Goal: Task Accomplishment & Management: Manage account settings

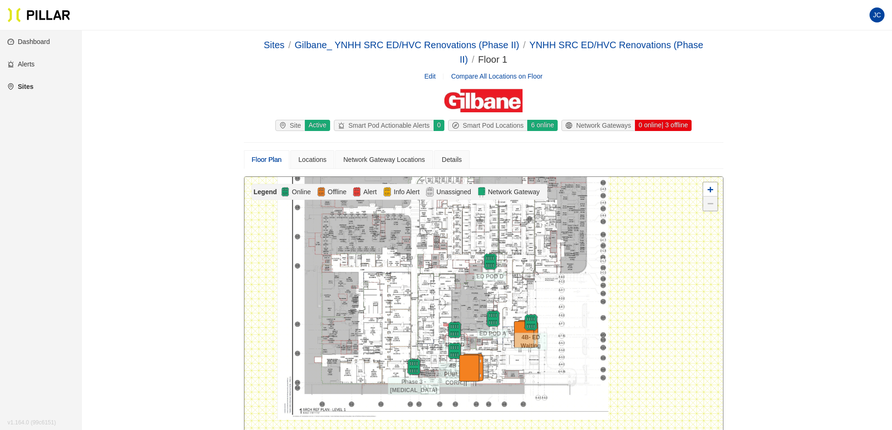
drag, startPoint x: 633, startPoint y: 335, endPoint x: 579, endPoint y: 293, distance: 68.4
click at [579, 293] on div at bounding box center [484, 338] width 479 height 322
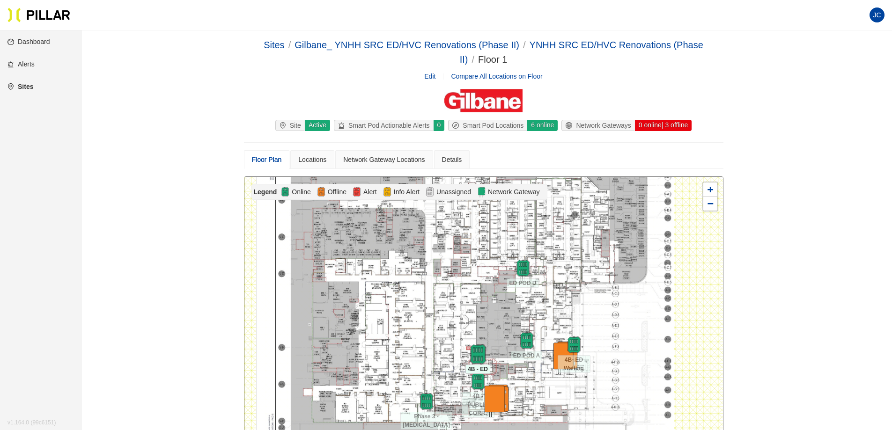
click at [480, 348] on img at bounding box center [478, 354] width 20 height 20
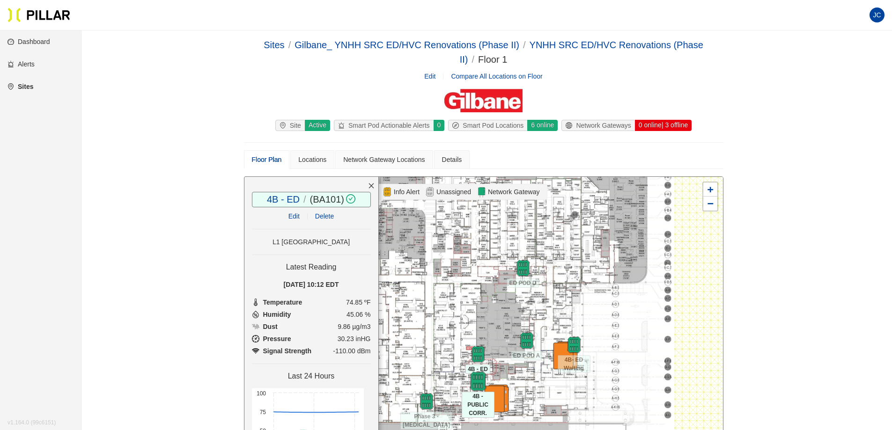
click at [472, 377] on img at bounding box center [478, 381] width 20 height 20
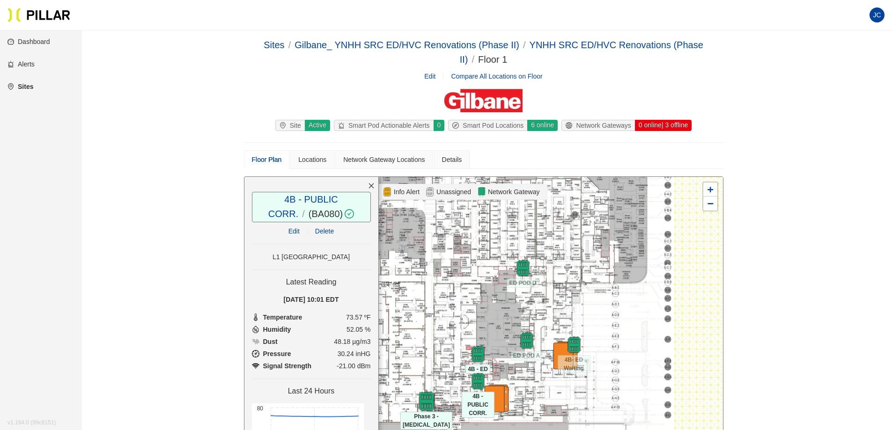
click at [425, 406] on img at bounding box center [426, 402] width 20 height 20
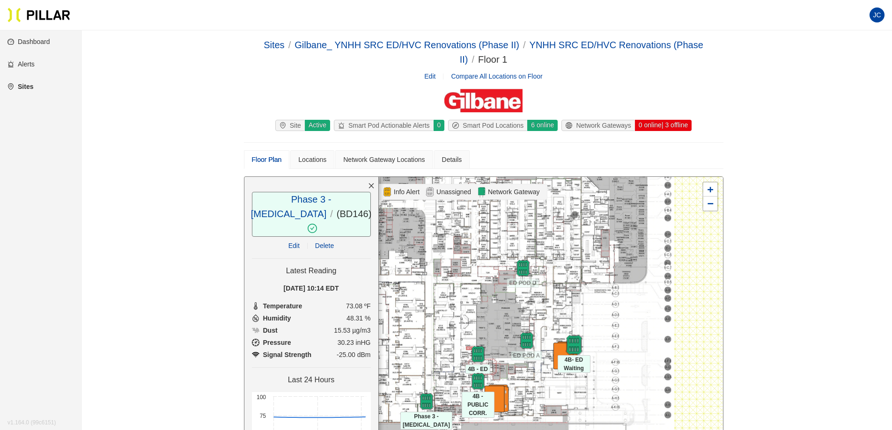
click at [578, 339] on img at bounding box center [574, 345] width 20 height 20
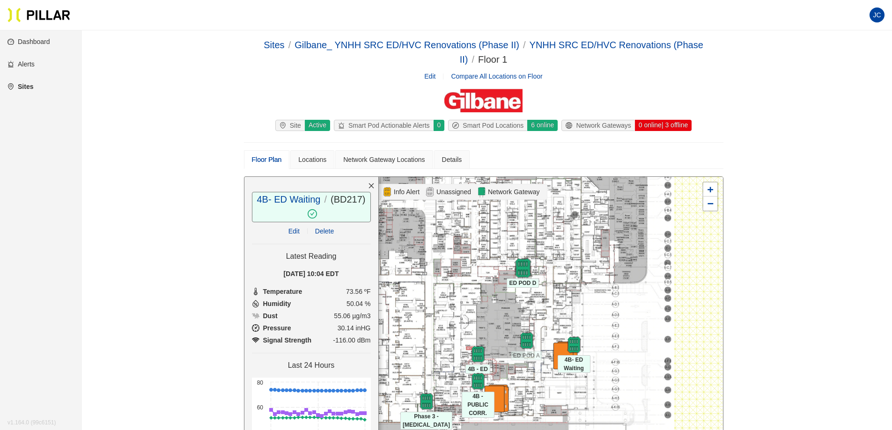
click at [525, 269] on img at bounding box center [523, 268] width 20 height 20
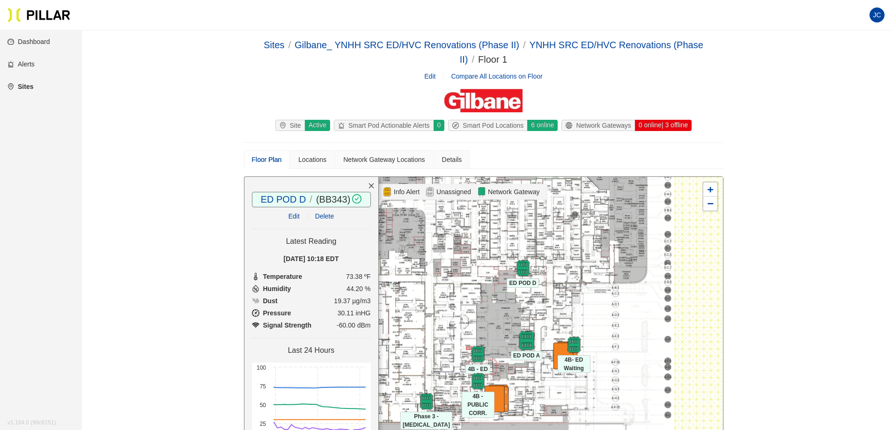
click at [530, 343] on img at bounding box center [527, 341] width 20 height 20
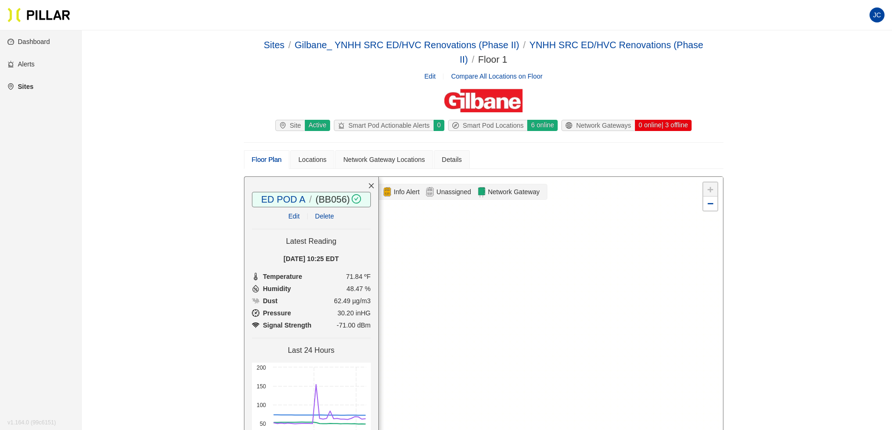
click at [41, 39] on link "Dashboard" at bounding box center [28, 41] width 43 height 7
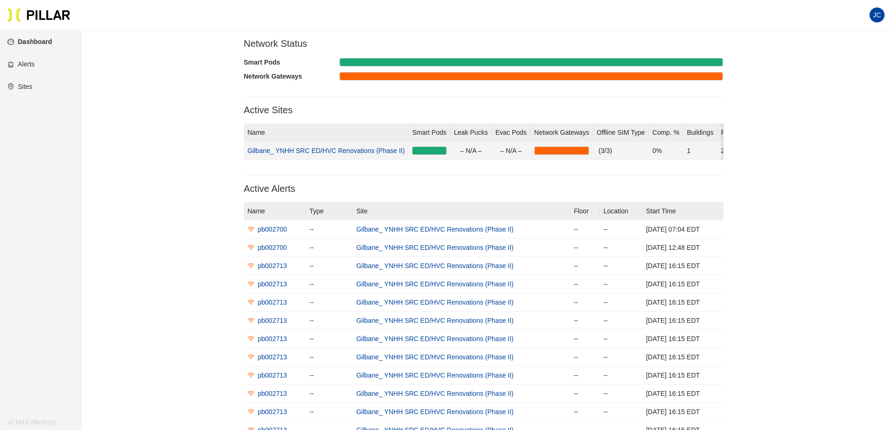
click at [370, 156] on td "Gilbane_ YNHH SRC ED/HVC Renovations (Phase II)" at bounding box center [326, 151] width 165 height 18
click at [325, 145] on td "Gilbane_ YNHH SRC ED/HVC Renovations (Phase II)" at bounding box center [326, 151] width 165 height 18
click at [326, 151] on link "Gilbane_ YNHH SRC ED/HVC Renovations (Phase II)" at bounding box center [326, 150] width 157 height 7
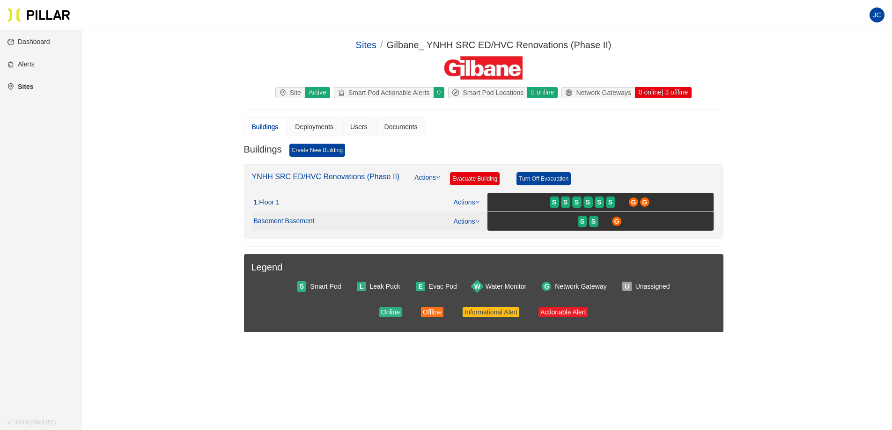
click at [305, 217] on div "Basement : Basement Actions" at bounding box center [367, 221] width 226 height 10
click at [305, 219] on span ": Basement" at bounding box center [298, 221] width 31 height 8
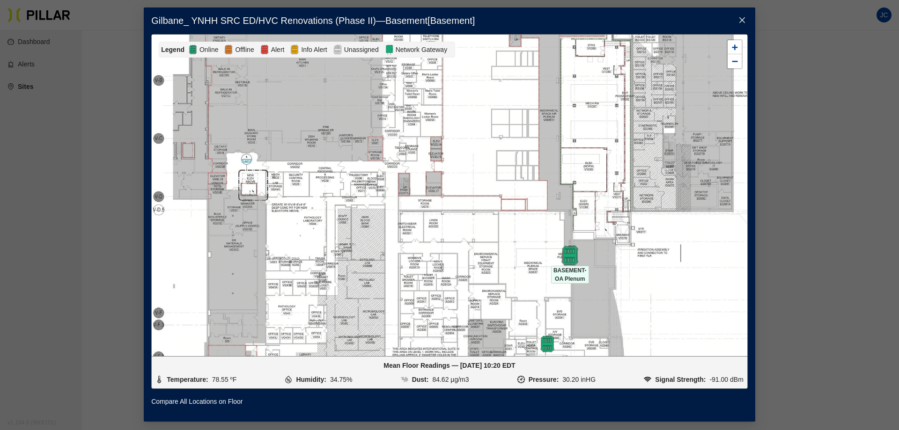
click at [576, 254] on img at bounding box center [570, 255] width 20 height 20
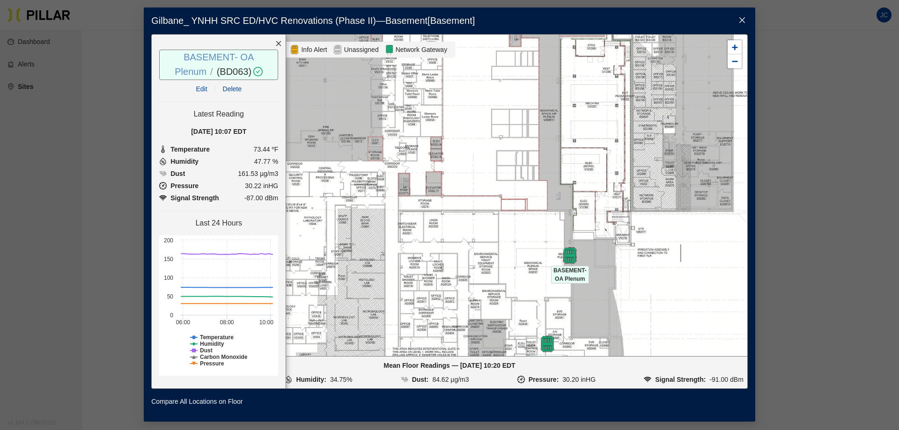
drag, startPoint x: 572, startPoint y: 256, endPoint x: 193, endPoint y: 89, distance: 414.2
click at [196, 85] on link "Edit" at bounding box center [201, 88] width 11 height 7
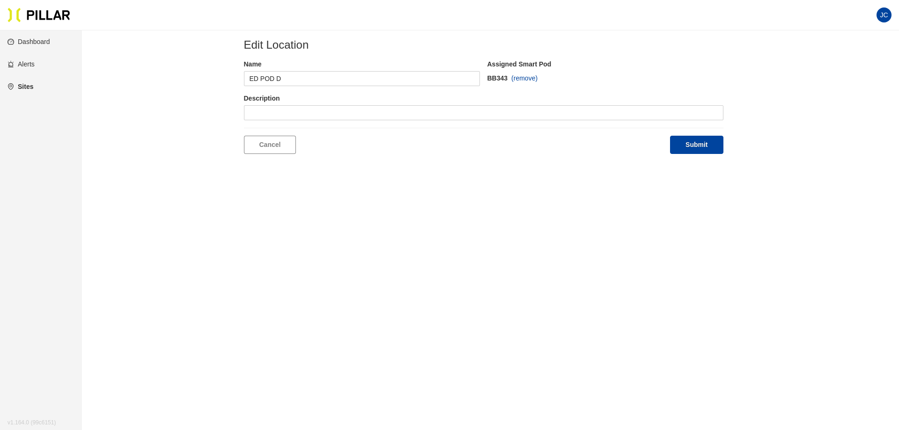
type input "BASEMENT- OA Plenum"
click at [279, 144] on link "Cancel" at bounding box center [270, 145] width 52 height 18
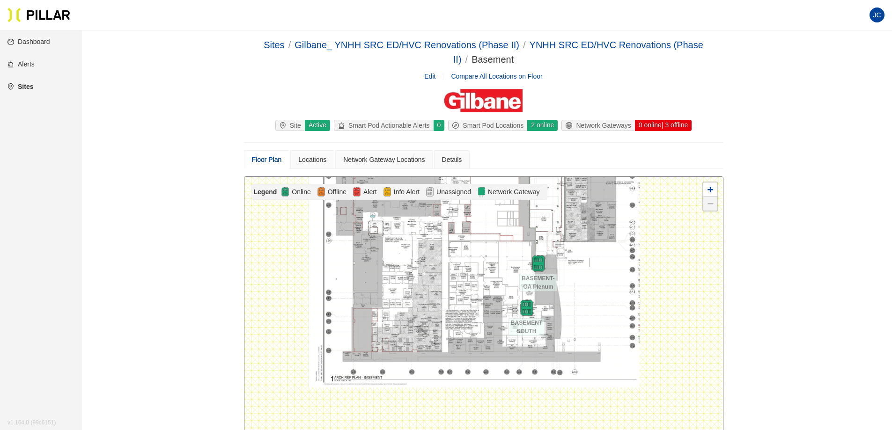
drag, startPoint x: 622, startPoint y: 333, endPoint x: 586, endPoint y: 286, distance: 59.1
click at [587, 286] on div at bounding box center [484, 338] width 479 height 322
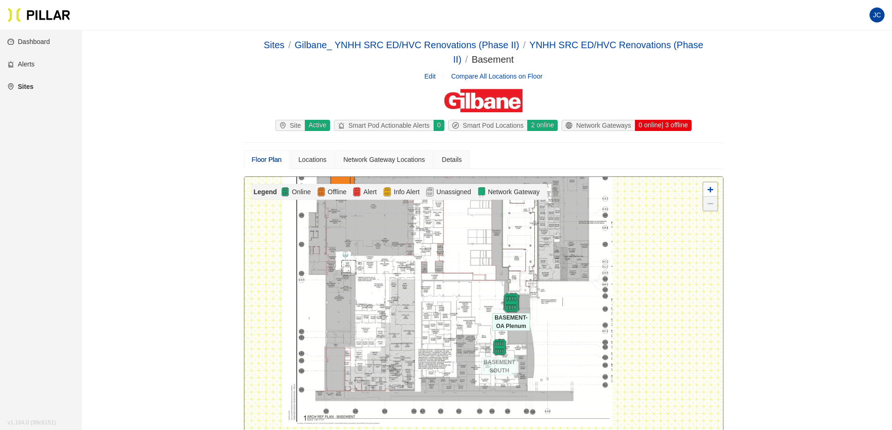
drag, startPoint x: 532, startPoint y: 336, endPoint x: 507, endPoint y: 297, distance: 46.9
click at [507, 297] on img at bounding box center [511, 303] width 20 height 20
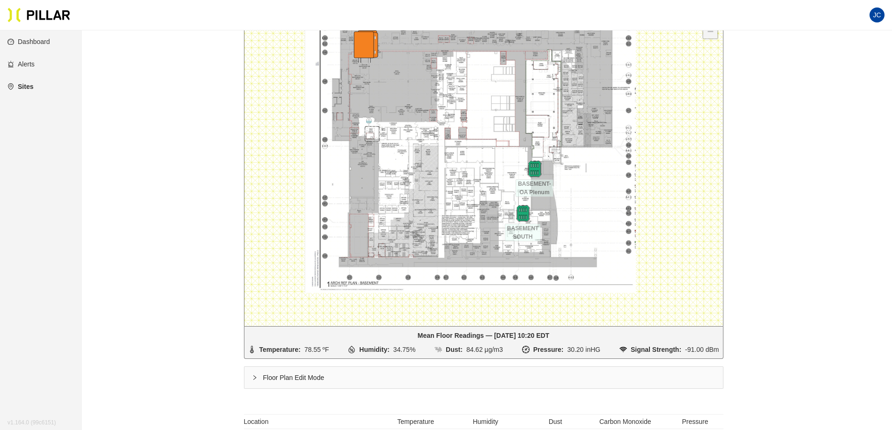
scroll to position [187, 0]
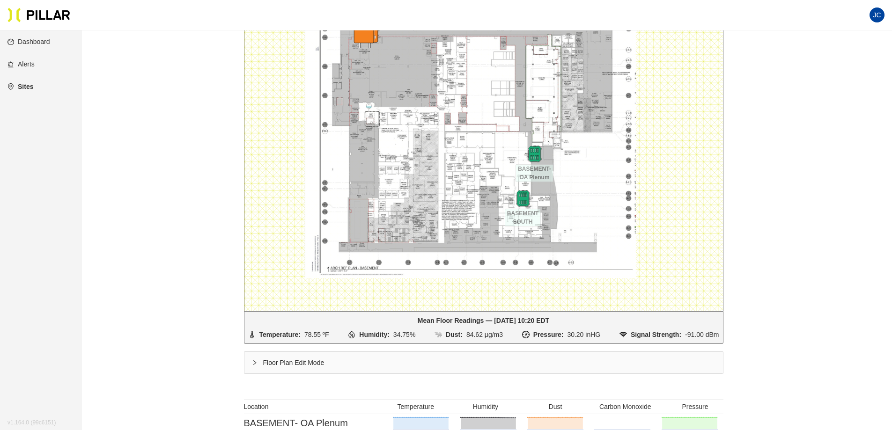
click at [255, 359] on div "Floor Plan Edit Mode" at bounding box center [484, 363] width 479 height 22
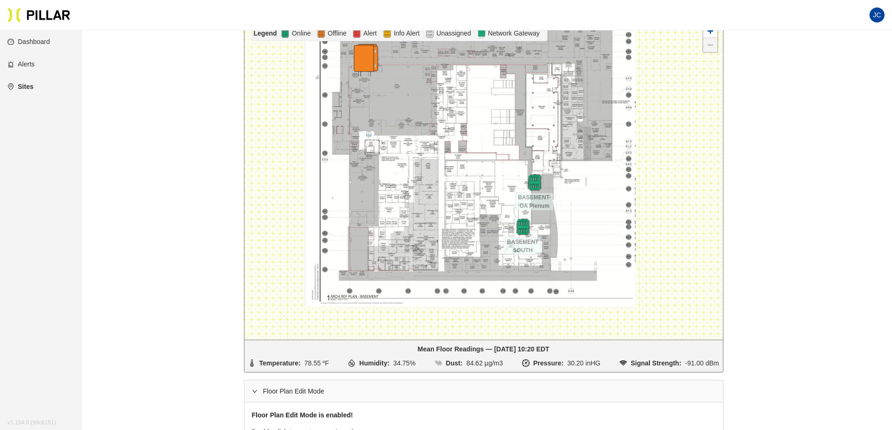
scroll to position [141, 0]
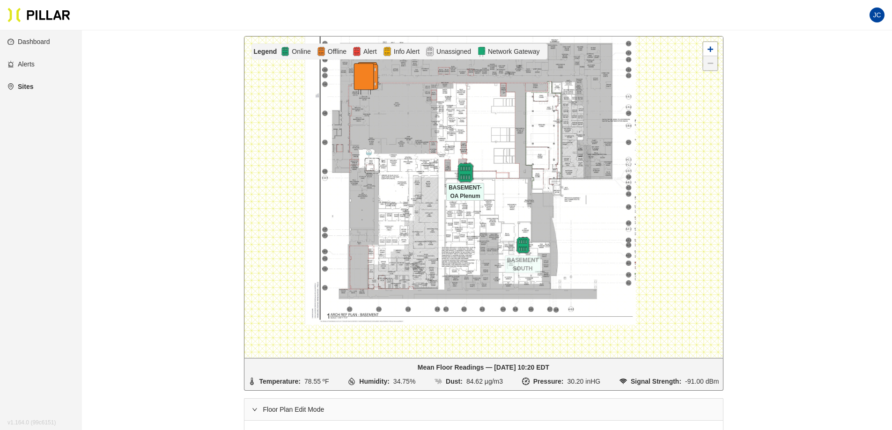
drag, startPoint x: 536, startPoint y: 198, endPoint x: 477, endPoint y: 166, distance: 66.8
click at [475, 166] on img at bounding box center [465, 173] width 20 height 20
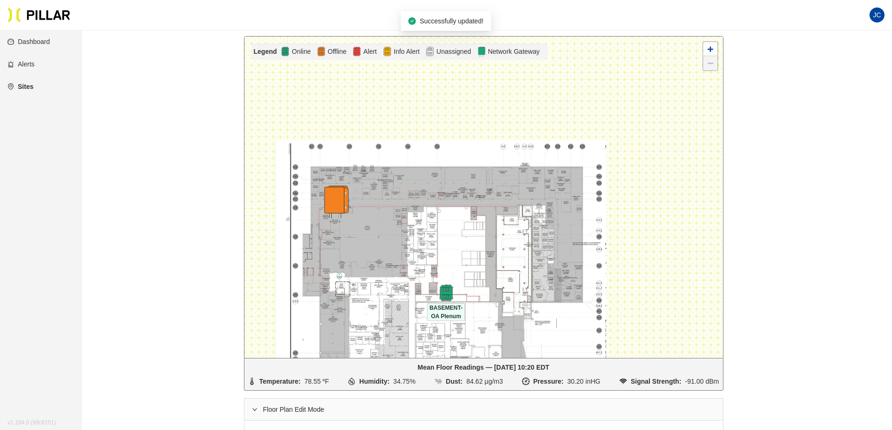
drag, startPoint x: 408, startPoint y: 145, endPoint x: 379, endPoint y: 268, distance: 127.1
click at [379, 268] on div at bounding box center [484, 198] width 479 height 322
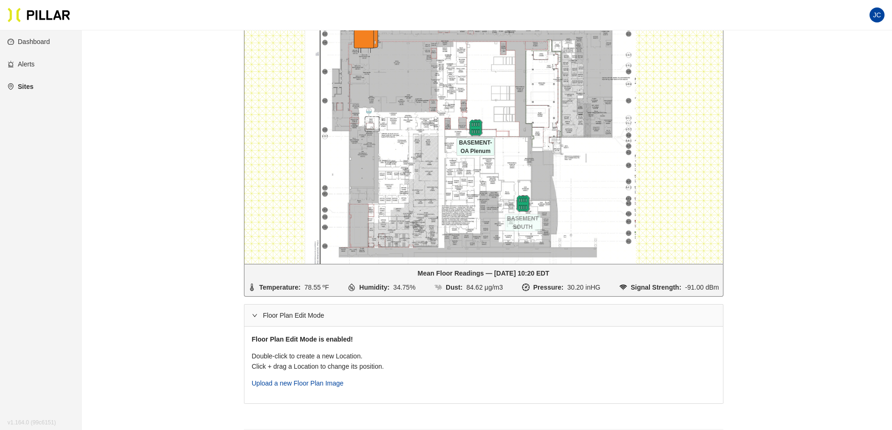
scroll to position [234, 0]
click at [479, 126] on img at bounding box center [476, 128] width 20 height 20
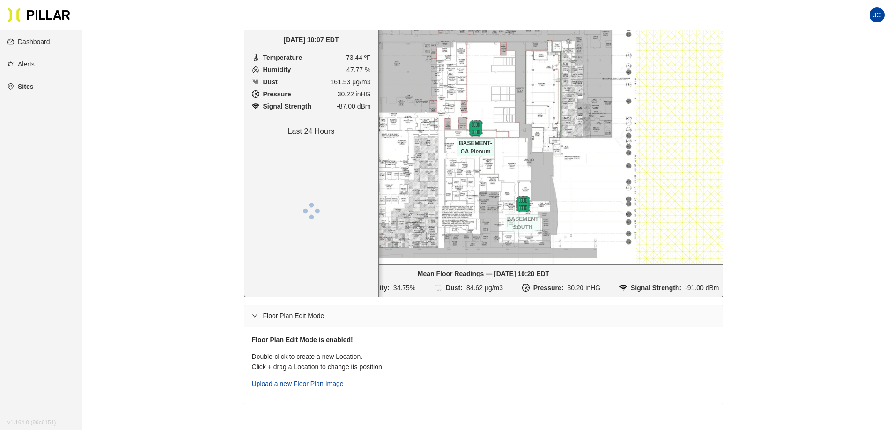
click at [479, 126] on img at bounding box center [475, 128] width 17 height 17
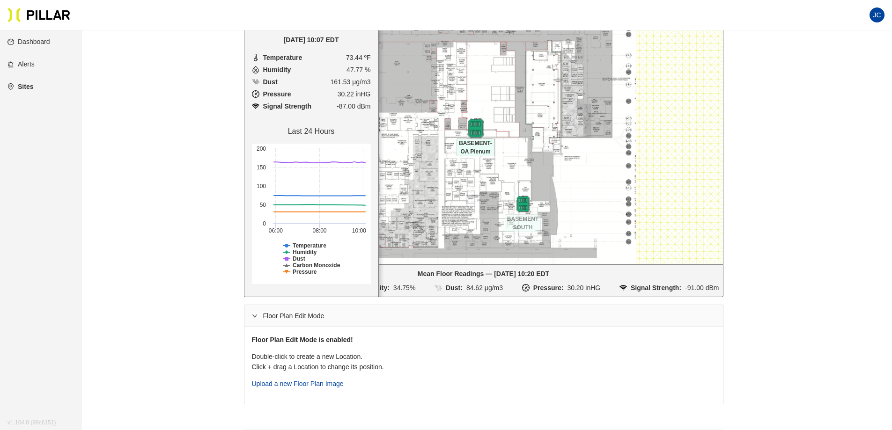
click at [475, 127] on img at bounding box center [476, 128] width 20 height 20
click at [475, 127] on img at bounding box center [475, 128] width 17 height 17
click at [491, 168] on div at bounding box center [484, 104] width 479 height 322
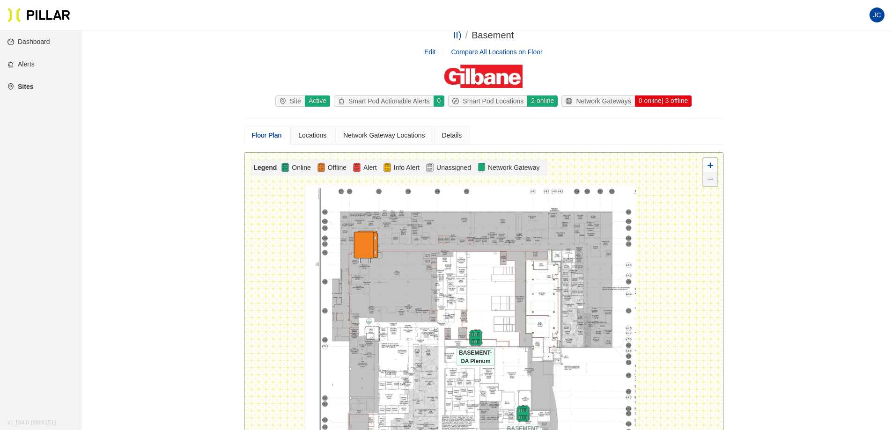
scroll to position [0, 0]
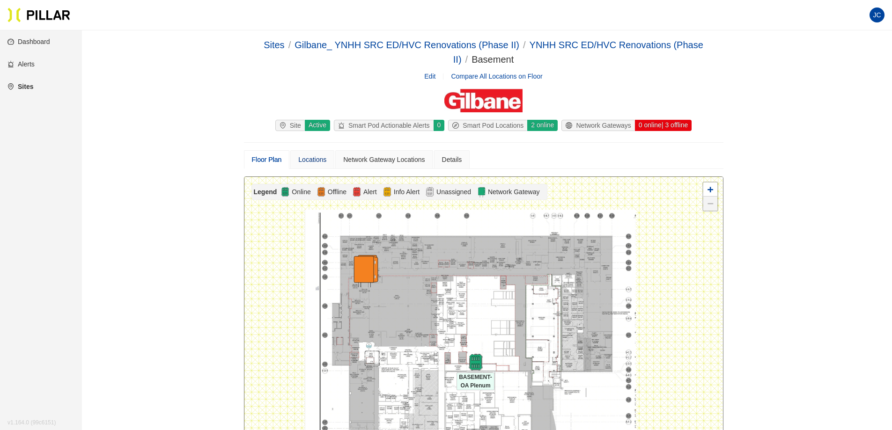
click at [318, 160] on div "Locations" at bounding box center [312, 160] width 28 height 10
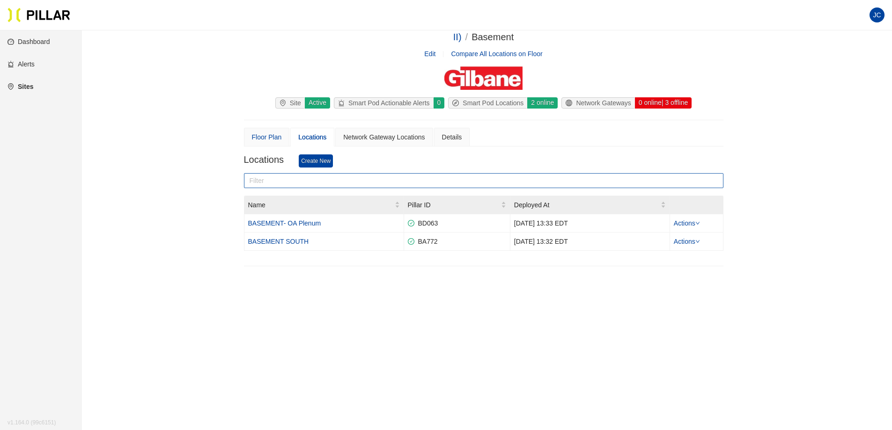
scroll to position [30, 0]
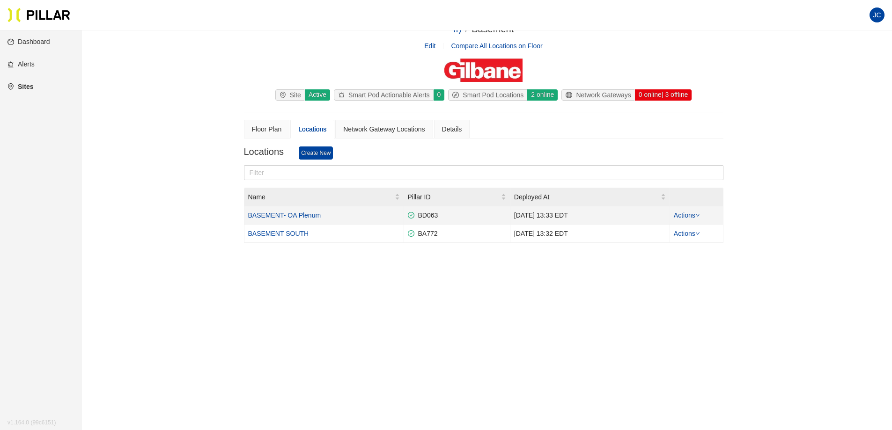
click at [700, 216] on icon "down" at bounding box center [698, 215] width 5 height 5
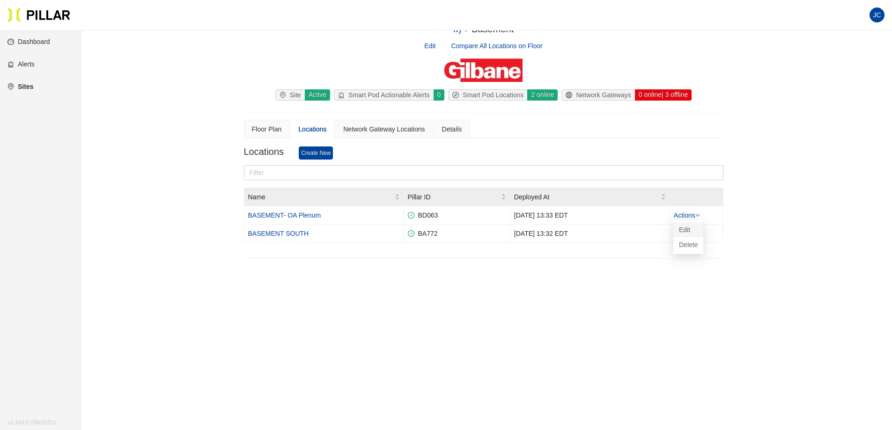
click at [690, 228] on link "Edit" at bounding box center [684, 230] width 11 height 10
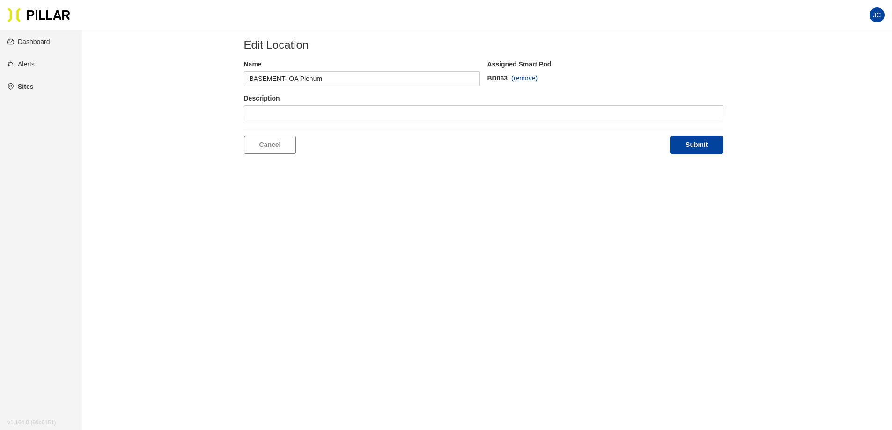
click at [37, 38] on link "Dashboard" at bounding box center [28, 41] width 43 height 7
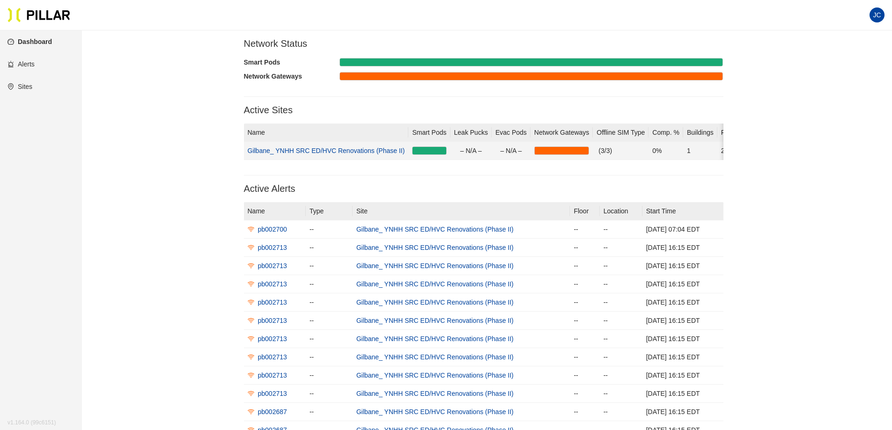
click at [363, 149] on link "Gilbane_ YNHH SRC ED/HVC Renovations (Phase II)" at bounding box center [326, 150] width 157 height 7
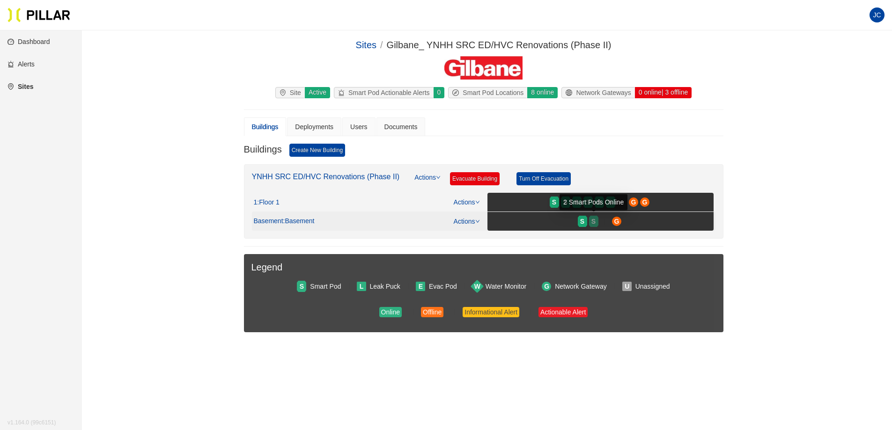
click at [593, 221] on span "S" at bounding box center [594, 221] width 4 height 10
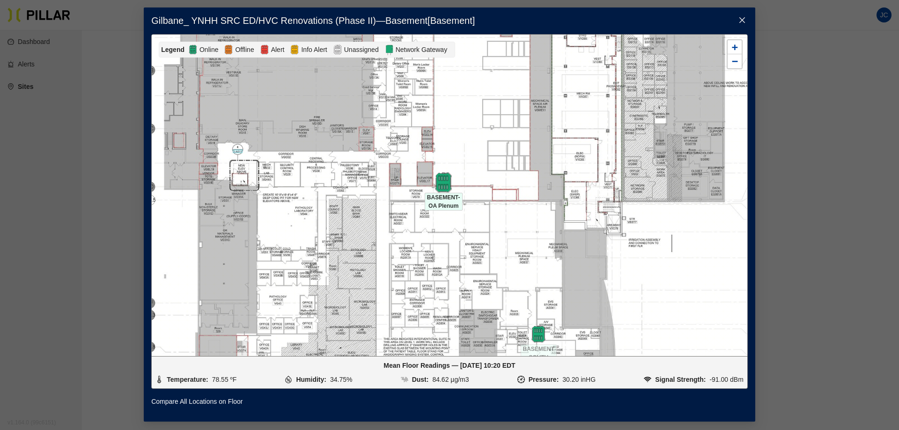
drag, startPoint x: 452, startPoint y: 189, endPoint x: 443, endPoint y: 179, distance: 13.3
click at [443, 179] on img at bounding box center [444, 182] width 20 height 20
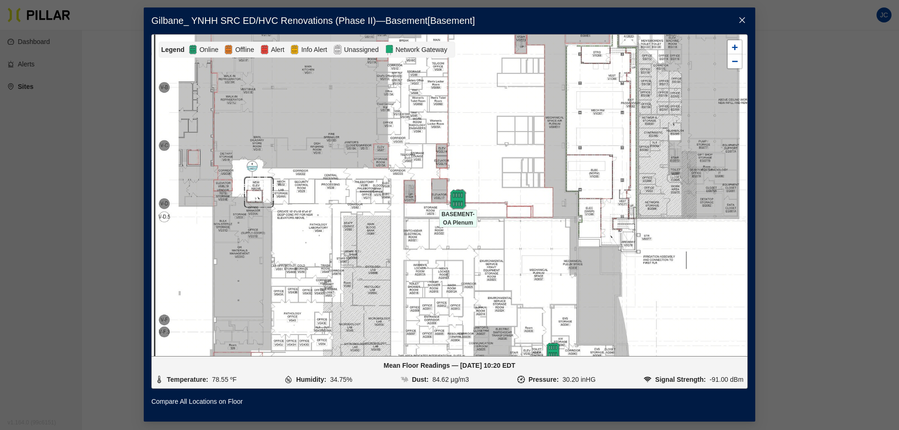
drag, startPoint x: 444, startPoint y: 184, endPoint x: 462, endPoint y: 200, distance: 23.9
click at [462, 200] on img at bounding box center [458, 199] width 20 height 20
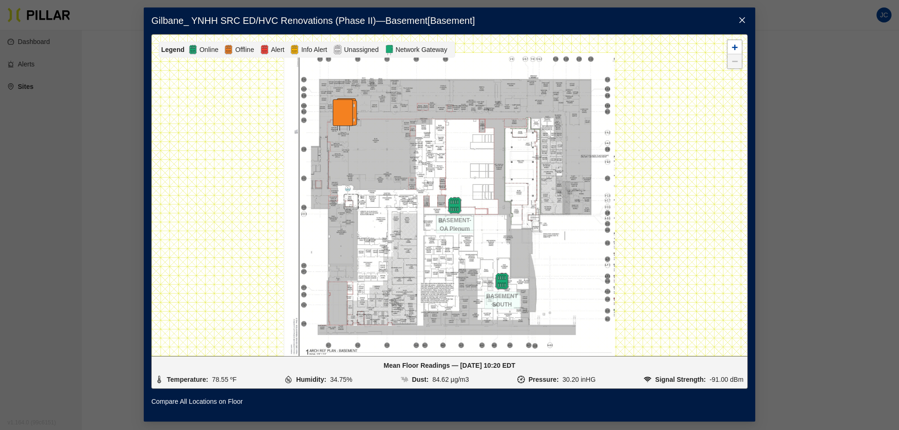
click at [739, 20] on icon "close" at bounding box center [742, 19] width 7 height 7
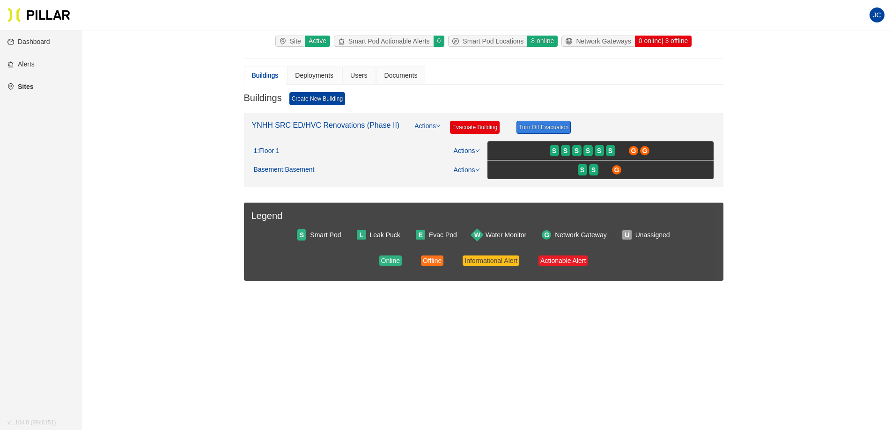
scroll to position [52, 0]
click at [477, 166] on link "Actions" at bounding box center [467, 169] width 26 height 7
click at [482, 186] on link "View/Edit Floor Plan" at bounding box center [486, 184] width 59 height 10
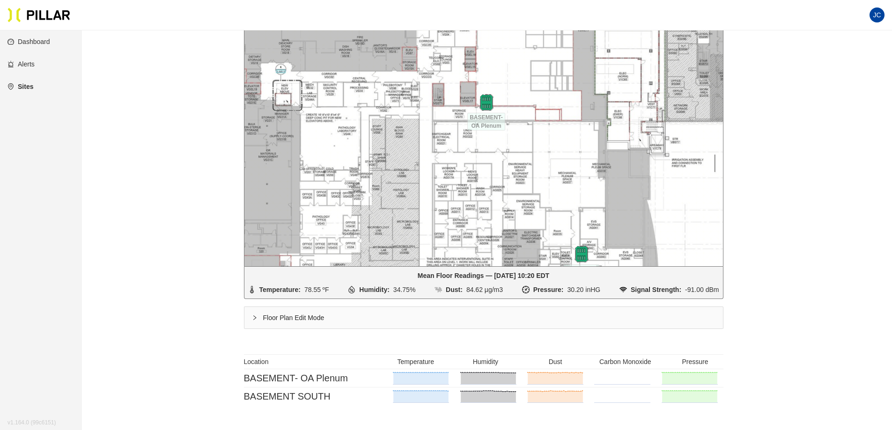
scroll to position [239, 0]
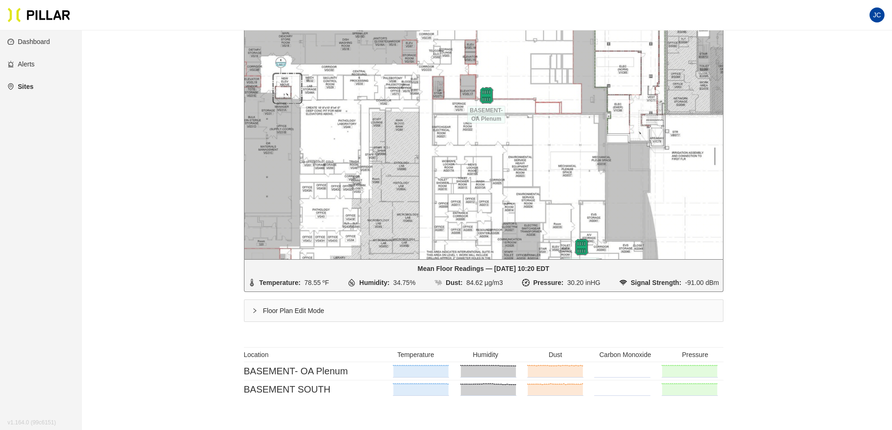
click at [253, 309] on icon "right" at bounding box center [254, 311] width 3 height 5
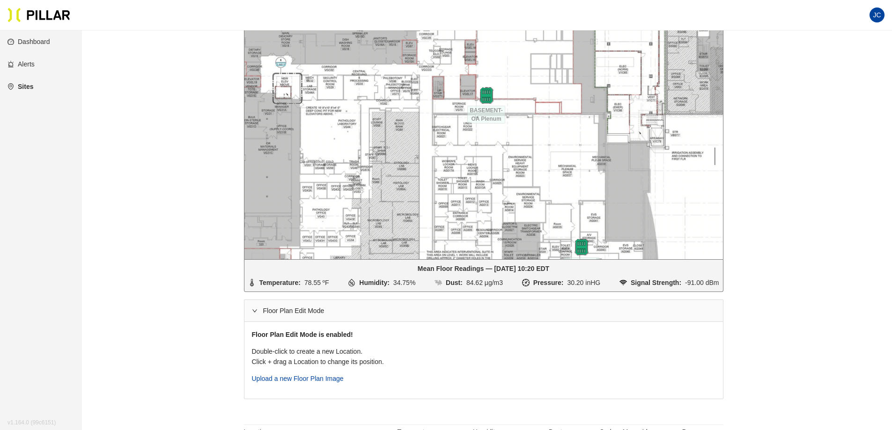
click at [311, 378] on span "Upload a new Floor Plan Image" at bounding box center [298, 378] width 92 height 7
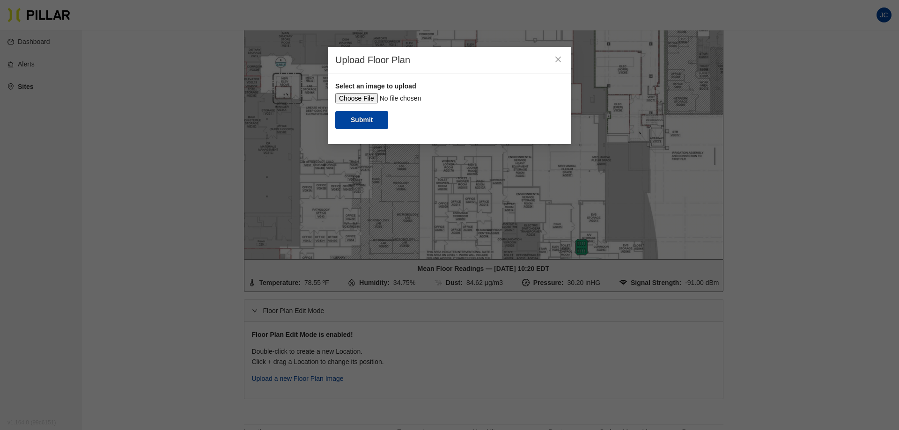
click at [356, 101] on input "file" at bounding box center [449, 98] width 229 height 10
click at [372, 96] on input "file" at bounding box center [449, 98] width 229 height 10
click at [560, 54] on span "Close" at bounding box center [558, 60] width 26 height 26
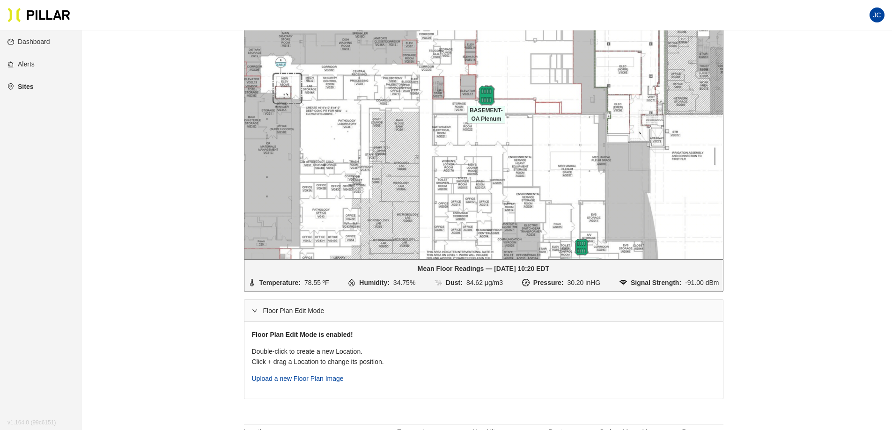
drag, startPoint x: 482, startPoint y: 96, endPoint x: 493, endPoint y: 89, distance: 13.4
click at [493, 89] on img at bounding box center [486, 95] width 20 height 20
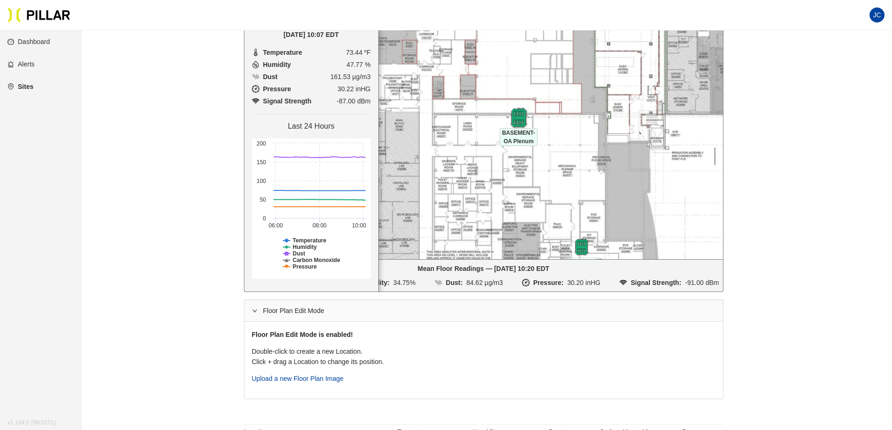
drag, startPoint x: 488, startPoint y: 93, endPoint x: 531, endPoint y: 120, distance: 50.9
click at [529, 120] on img at bounding box center [519, 118] width 20 height 20
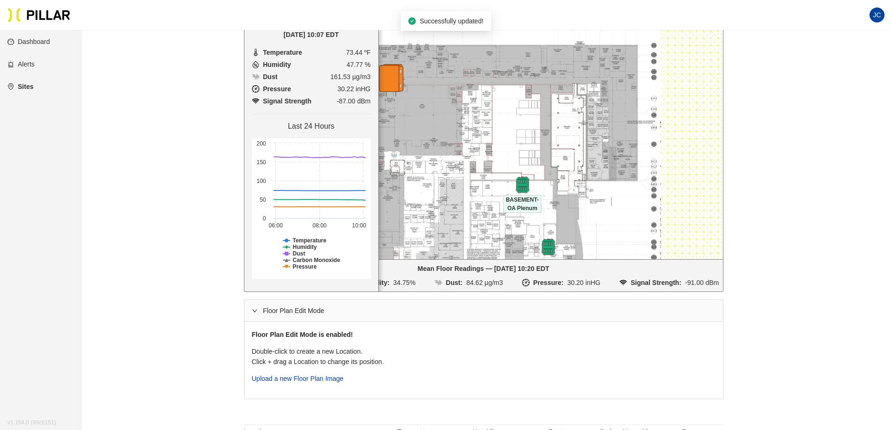
drag, startPoint x: 449, startPoint y: 95, endPoint x: 461, endPoint y: 149, distance: 55.8
click at [461, 149] on div at bounding box center [484, 99] width 479 height 322
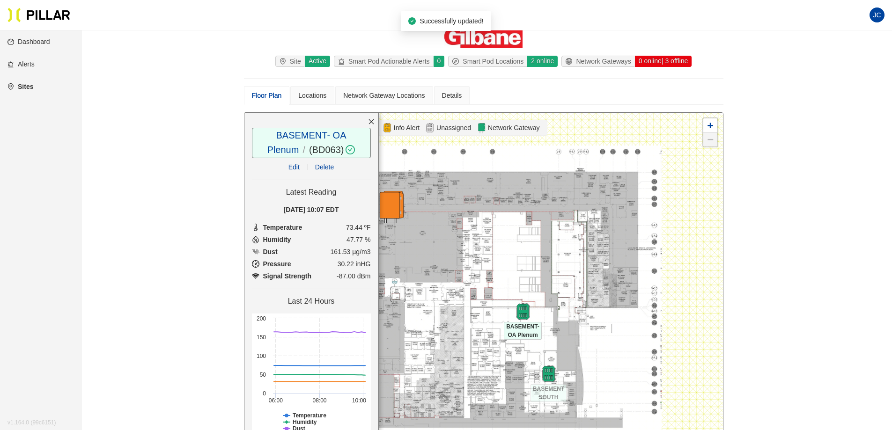
scroll to position [52, 0]
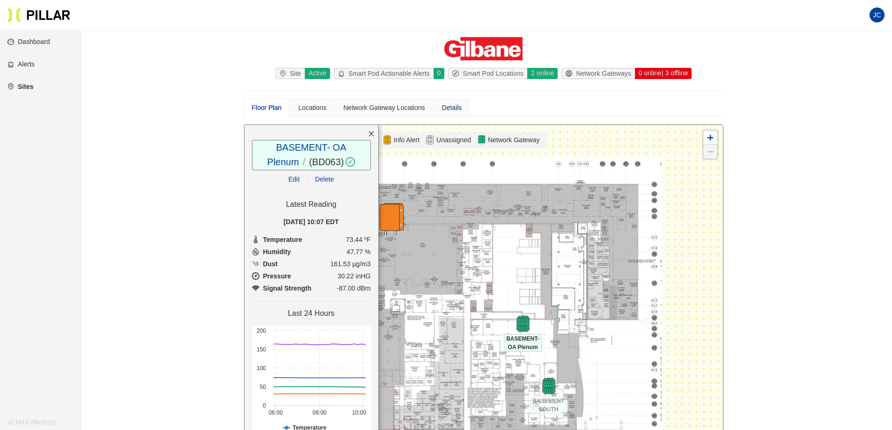
click at [455, 108] on div "Details" at bounding box center [452, 108] width 20 height 10
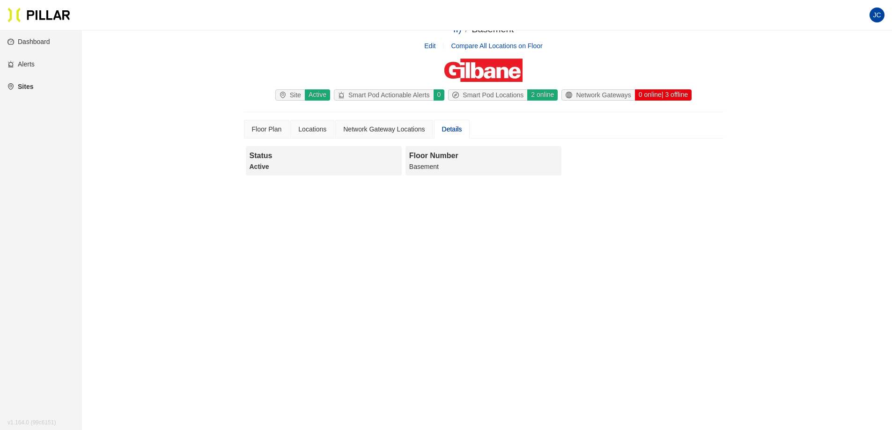
scroll to position [30, 0]
click at [398, 129] on div "Network Gateway Locations" at bounding box center [384, 129] width 82 height 10
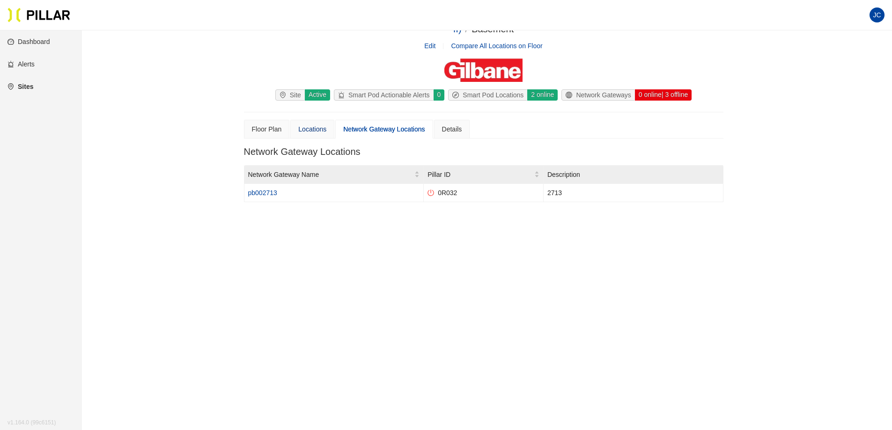
click at [321, 127] on div "Locations" at bounding box center [312, 129] width 28 height 10
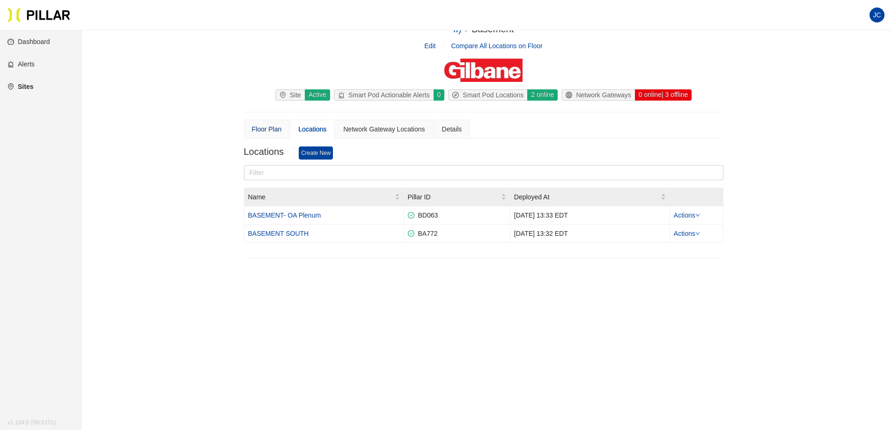
click at [258, 129] on div "Floor Plan" at bounding box center [267, 129] width 30 height 10
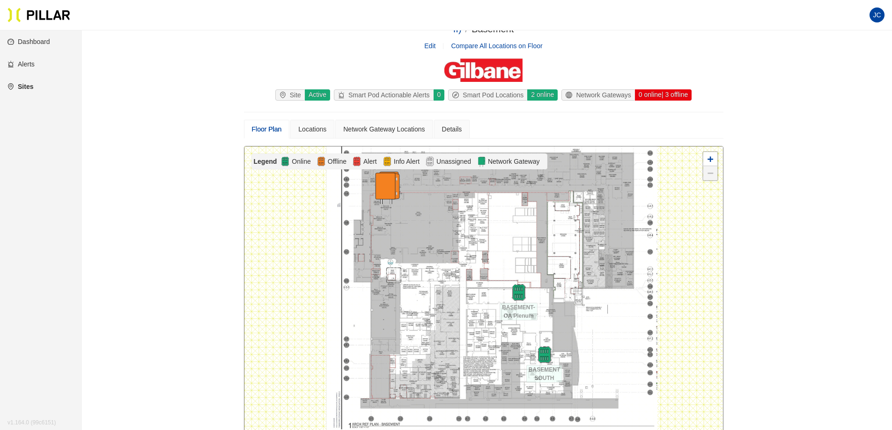
click at [38, 43] on link "Dashboard" at bounding box center [28, 41] width 43 height 7
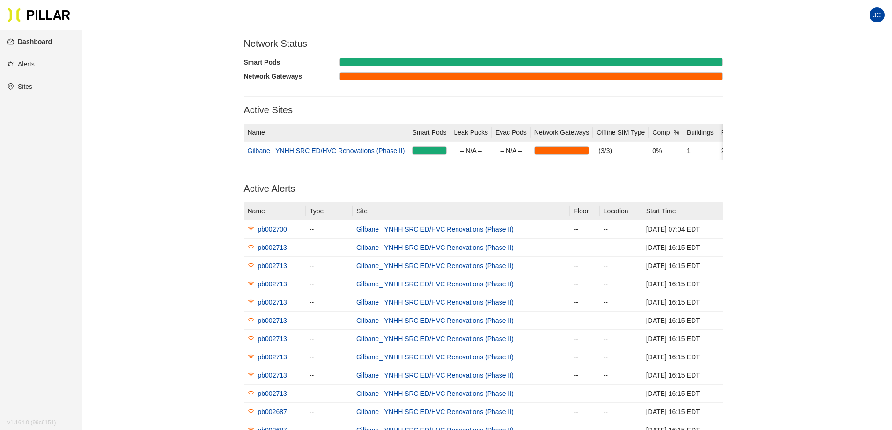
click at [260, 60] on div "Smart Pods" at bounding box center [292, 62] width 96 height 10
click at [349, 57] on section "Network Status Smart Pods Network Gateways Active Sites Name Smart Pods Leak Pu…" at bounding box center [484, 316] width 480 height 556
click at [375, 148] on link "Gilbane_ YNHH SRC ED/HVC Renovations (Phase II)" at bounding box center [326, 150] width 157 height 7
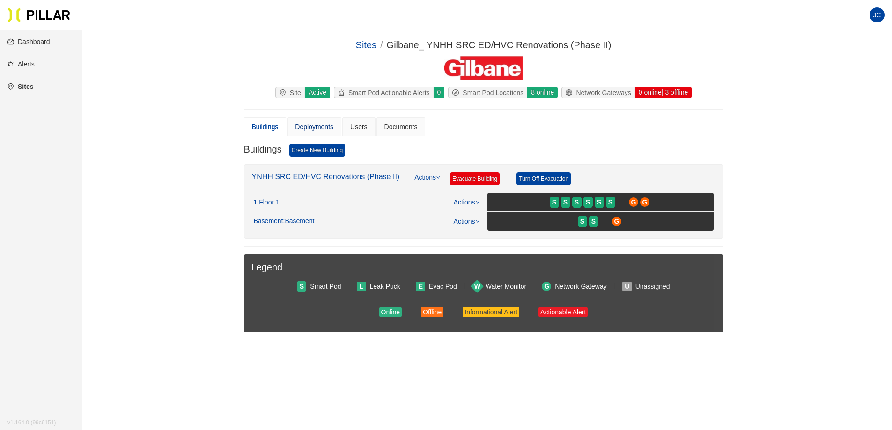
click at [312, 126] on div "Deployments" at bounding box center [314, 127] width 38 height 10
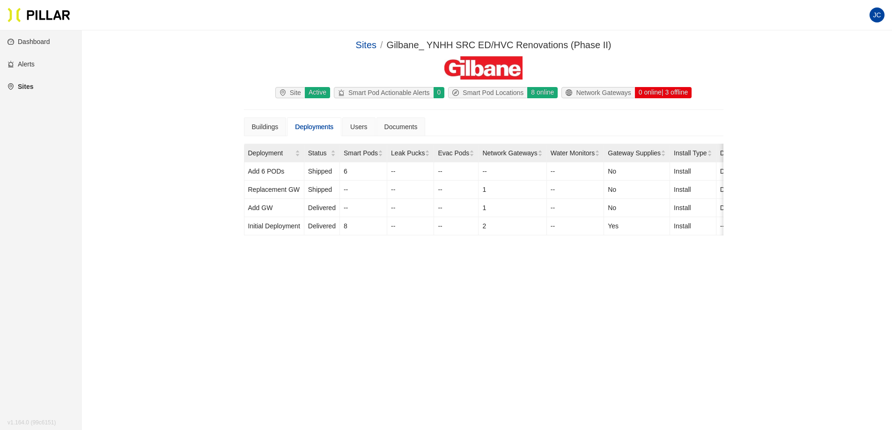
click at [378, 92] on div "Smart Pod Actionable Alerts" at bounding box center [383, 93] width 99 height 10
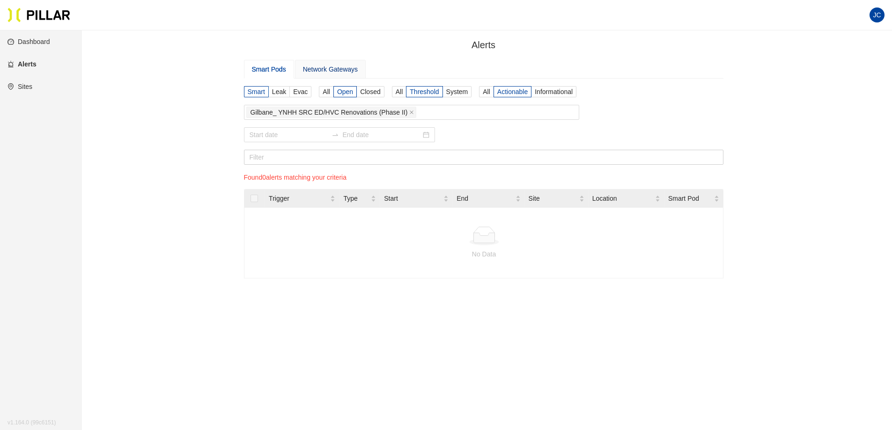
click at [328, 67] on div "Network Gateways" at bounding box center [330, 69] width 55 height 10
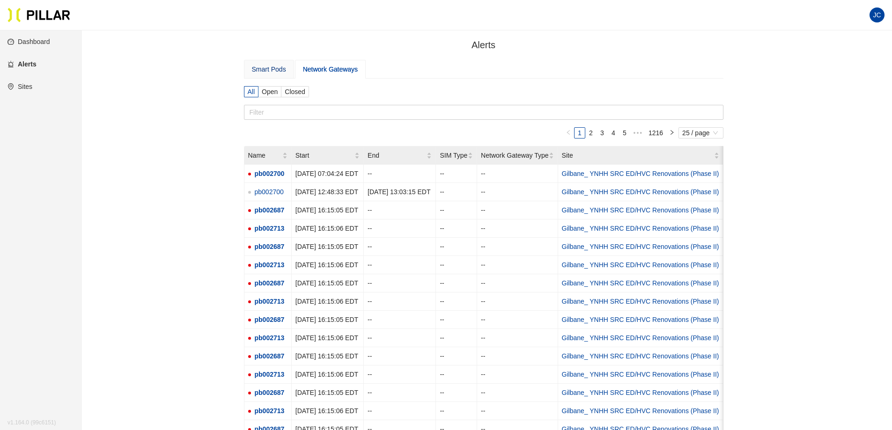
click at [277, 69] on div "Smart Pods" at bounding box center [269, 69] width 34 height 10
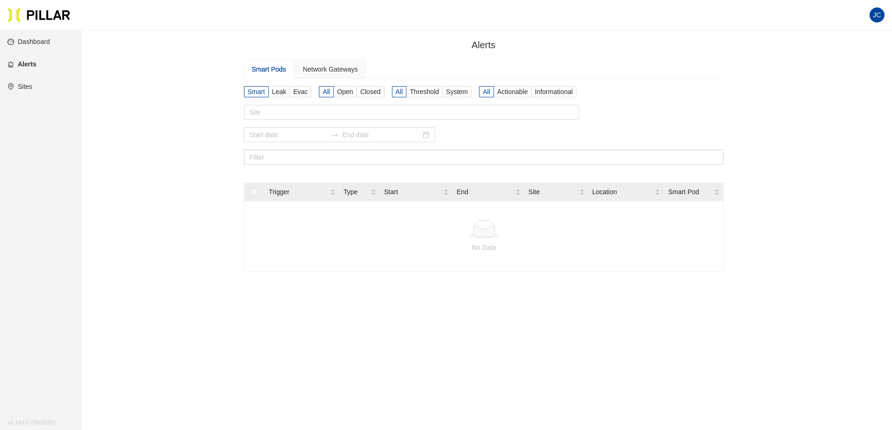
click at [26, 88] on link "Sites" at bounding box center [19, 86] width 25 height 7
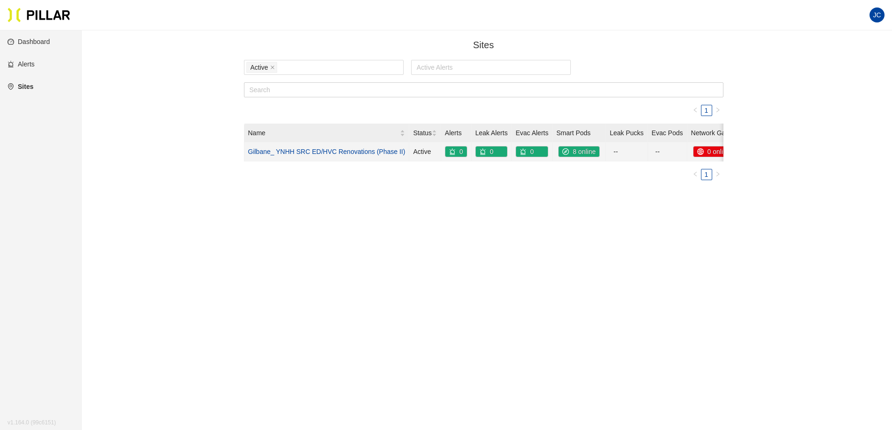
click at [574, 150] on div "8 online" at bounding box center [579, 152] width 41 height 10
click at [309, 155] on link "Gilbane_ YNHH SRC ED/HVC Renovations (Phase II)" at bounding box center [326, 151] width 157 height 7
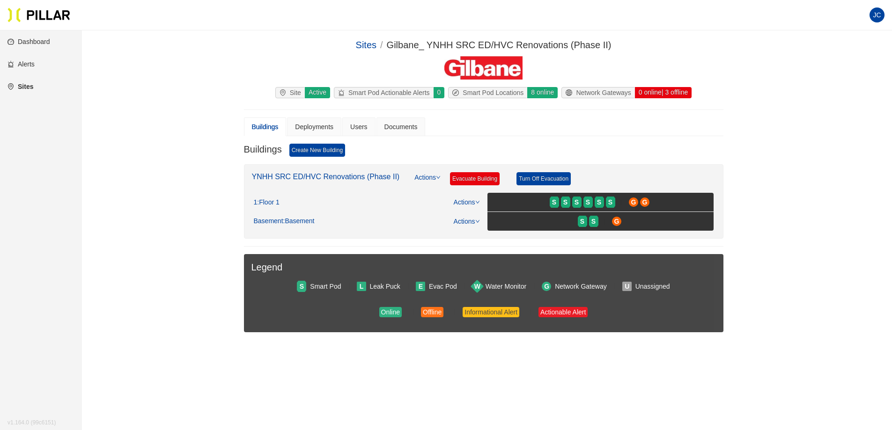
click at [42, 40] on link "Dashboard" at bounding box center [28, 41] width 43 height 7
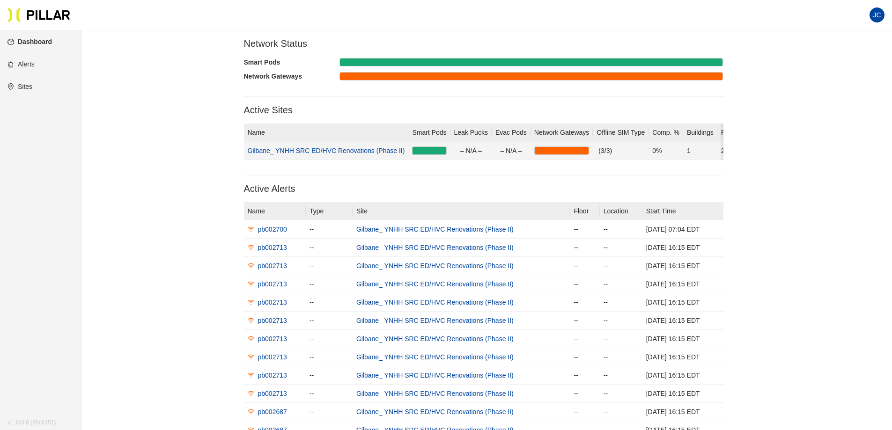
click at [312, 148] on link "Gilbane_ YNHH SRC ED/HVC Renovations (Phase II)" at bounding box center [326, 150] width 157 height 7
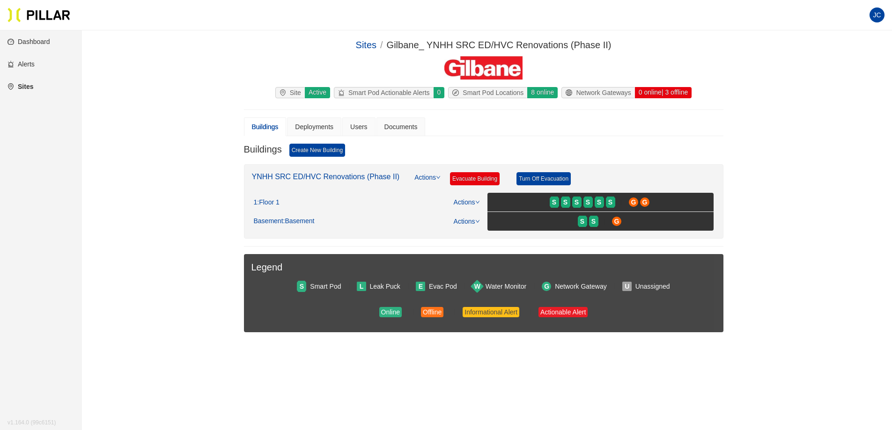
click at [438, 178] on icon "down" at bounding box center [438, 177] width 5 height 5
click at [431, 234] on link "Edit" at bounding box center [425, 234] width 11 height 10
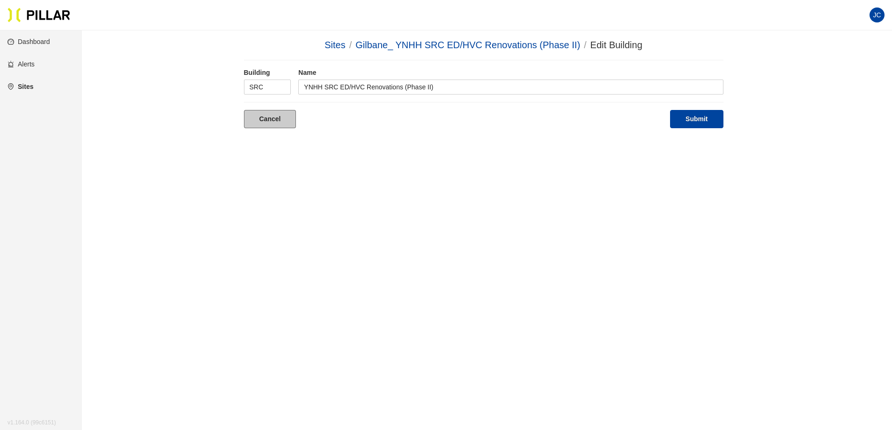
click at [289, 115] on link "Cancel" at bounding box center [270, 119] width 52 height 18
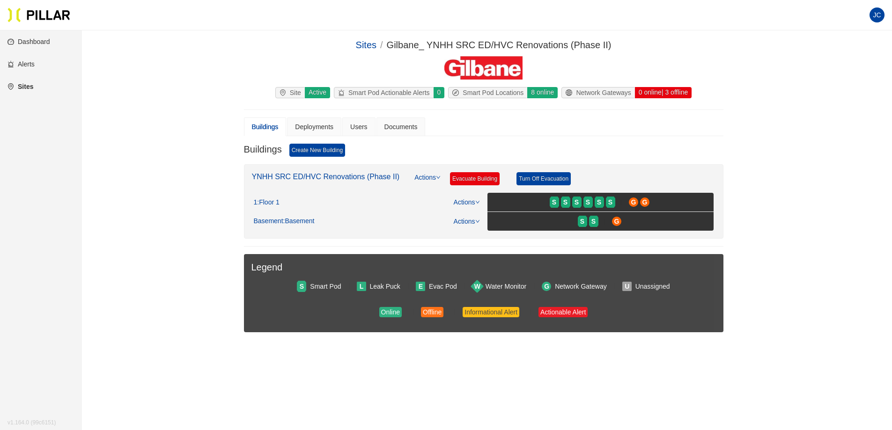
click at [40, 40] on link "Dashboard" at bounding box center [28, 41] width 43 height 7
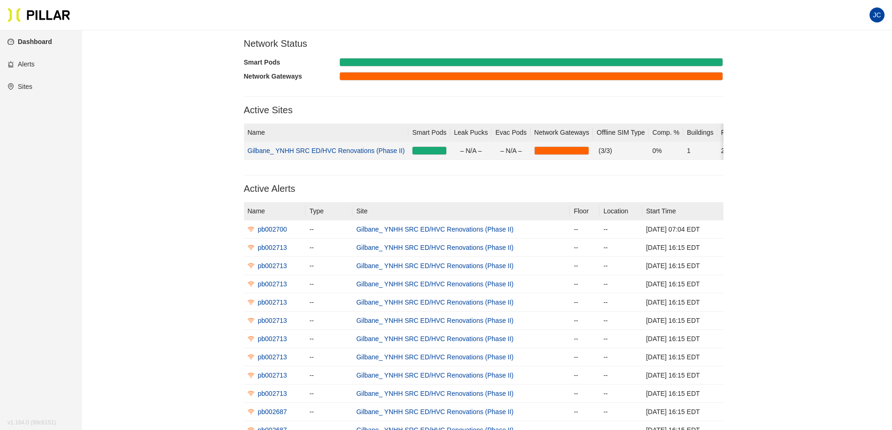
click at [315, 149] on link "Gilbane_ YNHH SRC ED/HVC Renovations (Phase II)" at bounding box center [326, 150] width 157 height 7
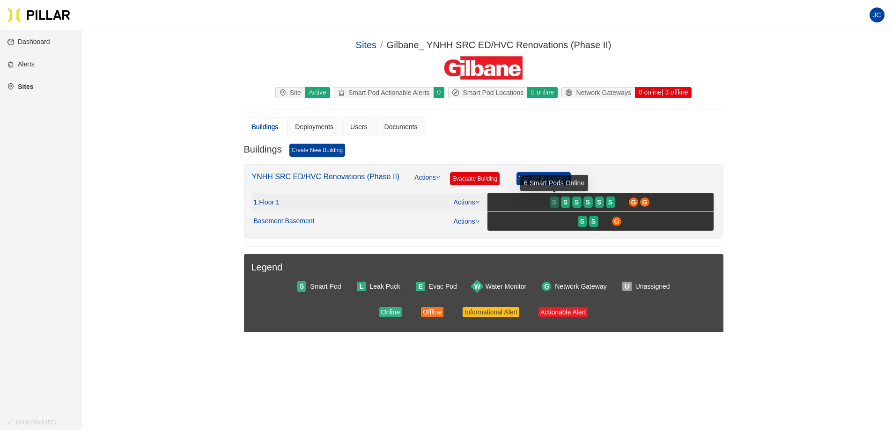
click at [558, 203] on div "S" at bounding box center [554, 202] width 9 height 7
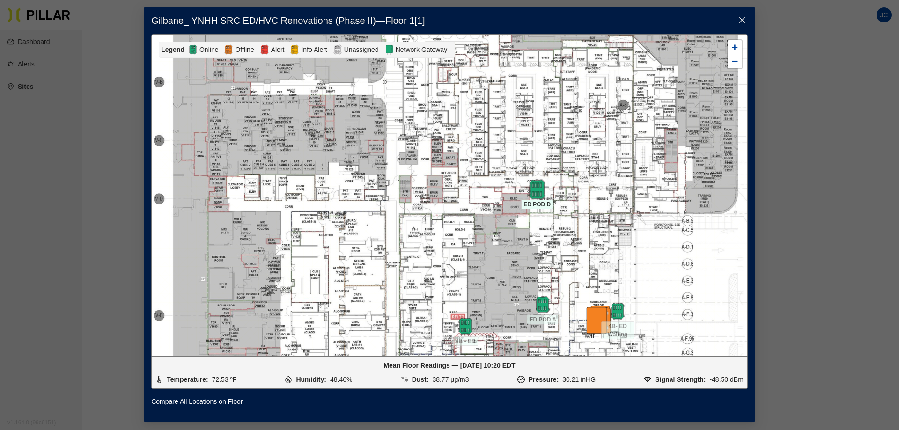
click at [532, 186] on img at bounding box center [537, 189] width 20 height 20
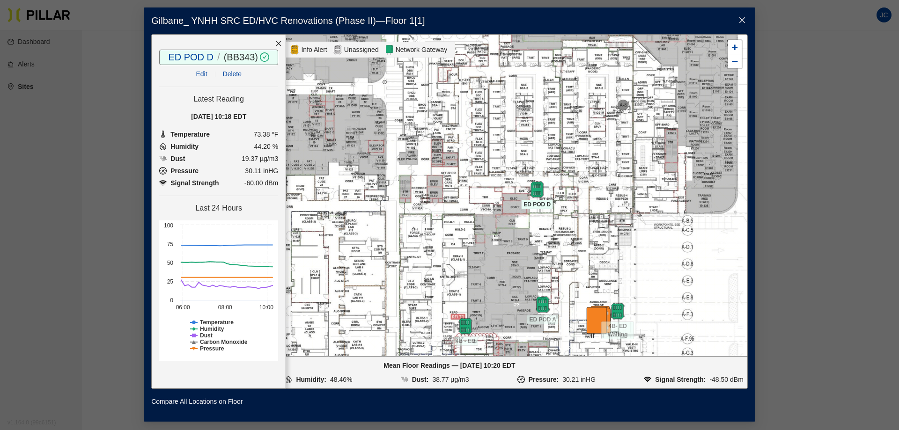
click at [205, 74] on link "Edit" at bounding box center [201, 73] width 11 height 7
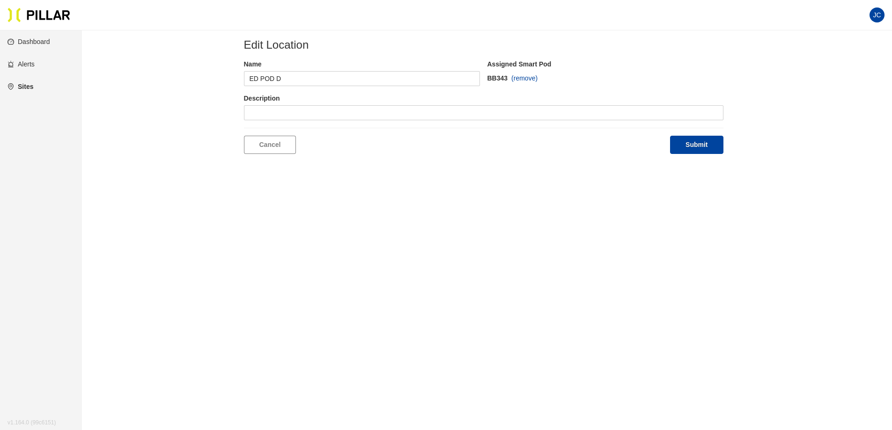
click at [32, 42] on link "Dashboard" at bounding box center [28, 41] width 43 height 7
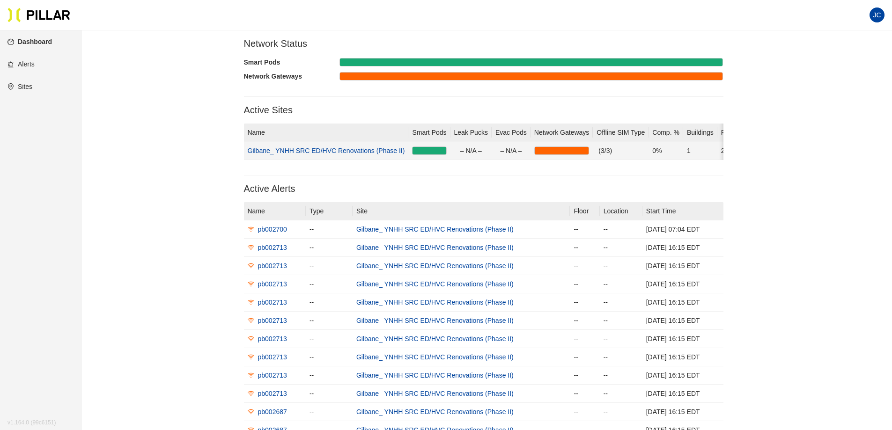
click at [300, 149] on link "Gilbane_ YNHH SRC ED/HVC Renovations (Phase II)" at bounding box center [326, 150] width 157 height 7
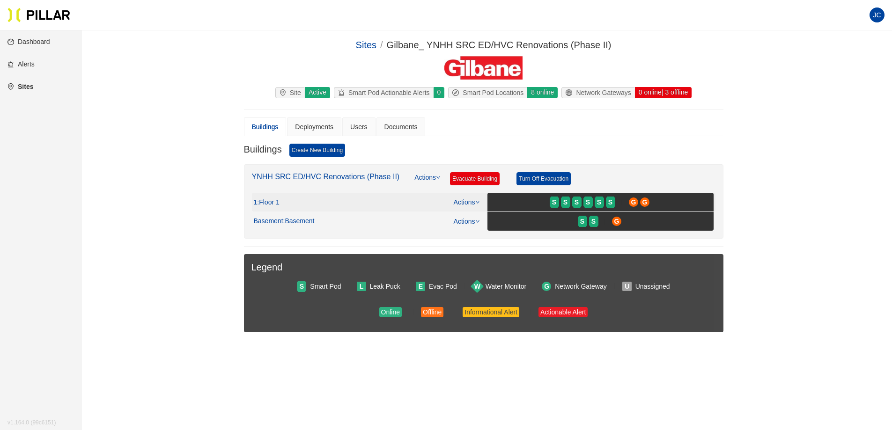
click at [477, 201] on icon "down" at bounding box center [477, 202] width 5 height 5
click at [478, 214] on link "View/Edit Floor Plan" at bounding box center [486, 217] width 59 height 10
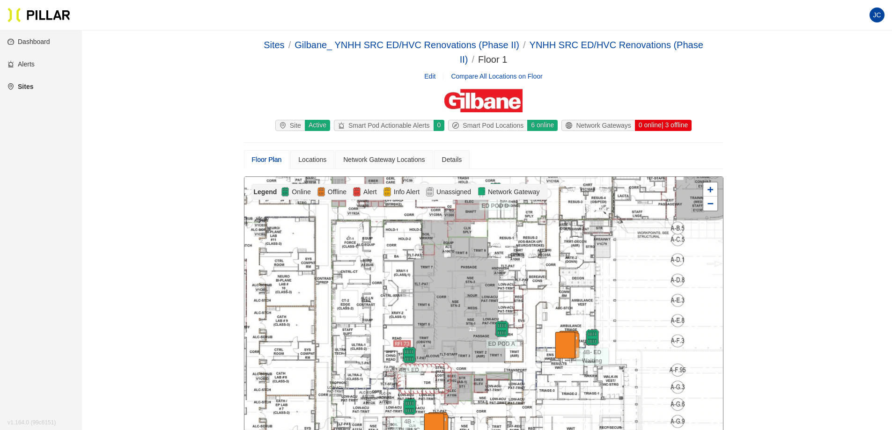
drag, startPoint x: 423, startPoint y: 309, endPoint x: 450, endPoint y: 293, distance: 31.7
click at [450, 293] on div at bounding box center [484, 338] width 479 height 322
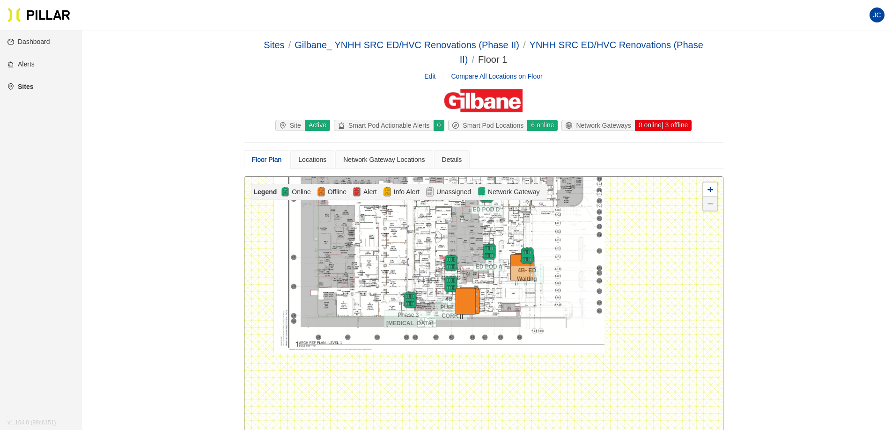
drag, startPoint x: 439, startPoint y: 296, endPoint x: 408, endPoint y: 184, distance: 116.7
click at [408, 184] on div "Legend Online Offline Alert Info Alert Unassigned Network Gateway 4B - ED 4B- E…" at bounding box center [484, 354] width 480 height 355
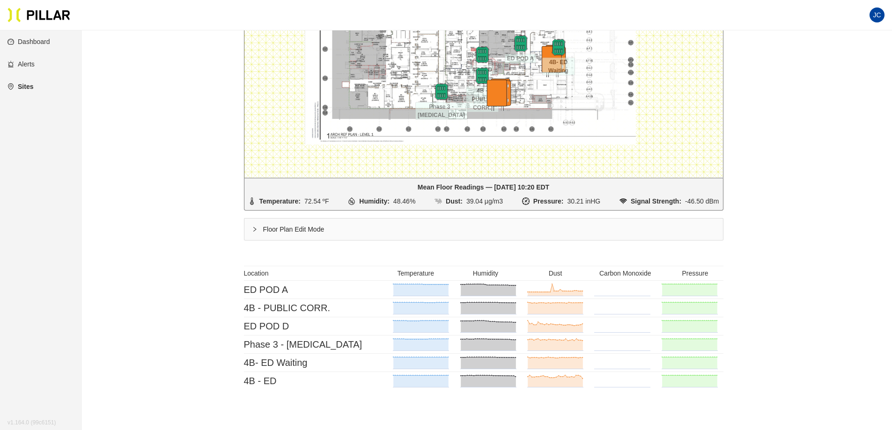
scroll to position [307, 0]
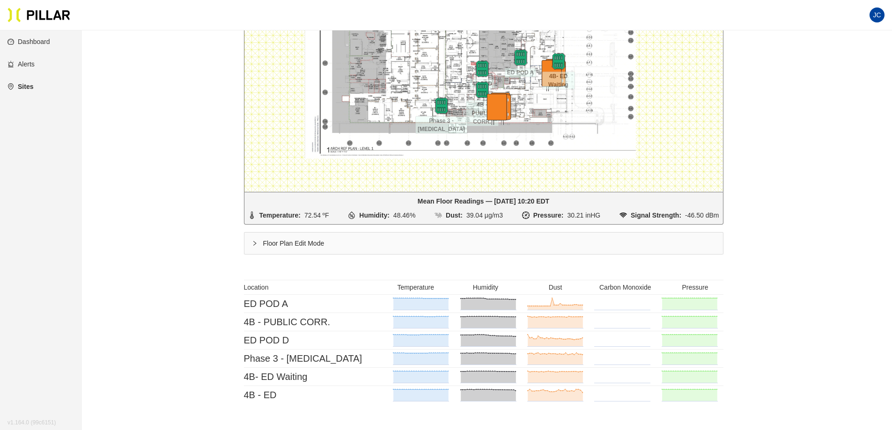
click at [255, 241] on icon "right" at bounding box center [255, 244] width 6 height 6
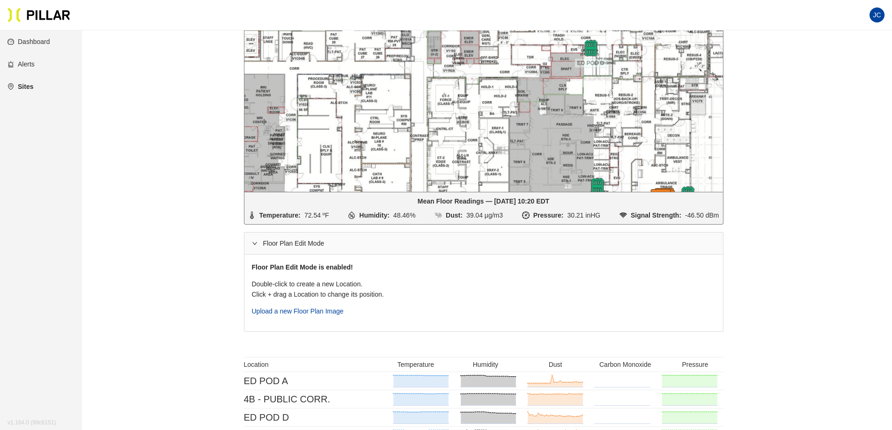
drag, startPoint x: 420, startPoint y: 67, endPoint x: 409, endPoint y: 197, distance: 130.2
click at [409, 197] on div "Legend Online Offline Alert Info Alert Unassigned Network Gateway 4B - ED 4B- E…" at bounding box center [484, 47] width 480 height 355
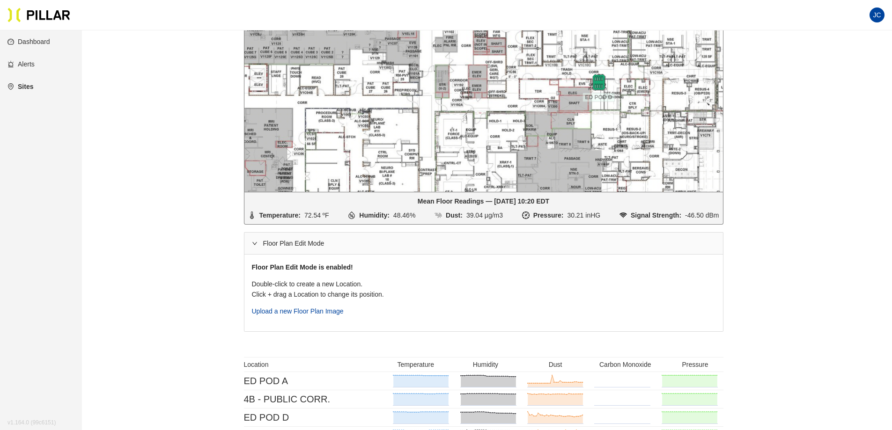
drag, startPoint x: 393, startPoint y: 114, endPoint x: 402, endPoint y: 143, distance: 29.9
click at [402, 143] on div at bounding box center [484, 31] width 479 height 322
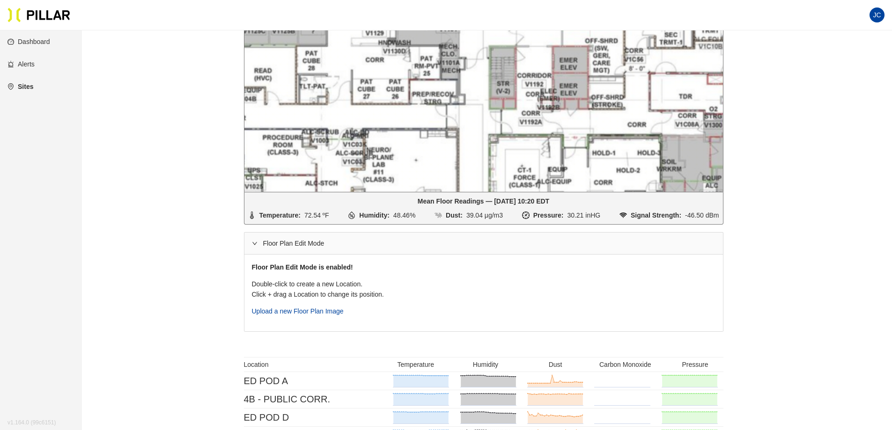
drag, startPoint x: 384, startPoint y: 82, endPoint x: 391, endPoint y: 78, distance: 8.4
click at [391, 78] on div at bounding box center [484, 31] width 479 height 322
click at [407, 110] on div at bounding box center [484, 31] width 479 height 322
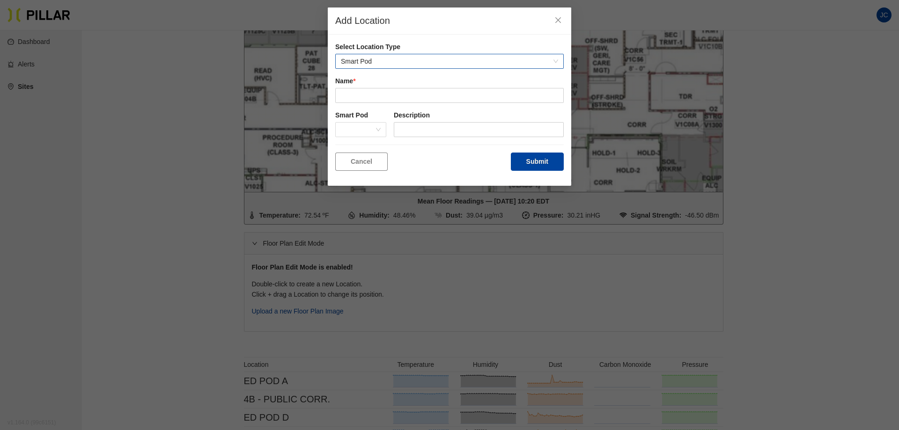
click at [401, 67] on span "Smart Pod" at bounding box center [449, 61] width 217 height 14
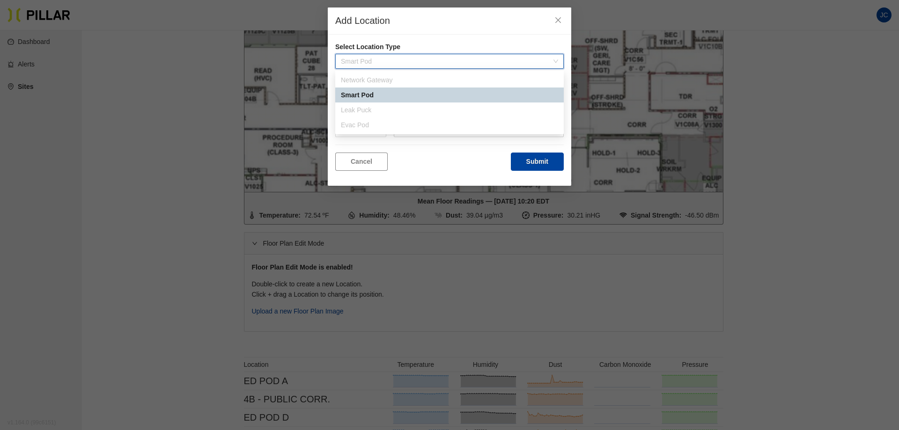
click at [401, 67] on span "Smart Pod" at bounding box center [449, 61] width 217 height 14
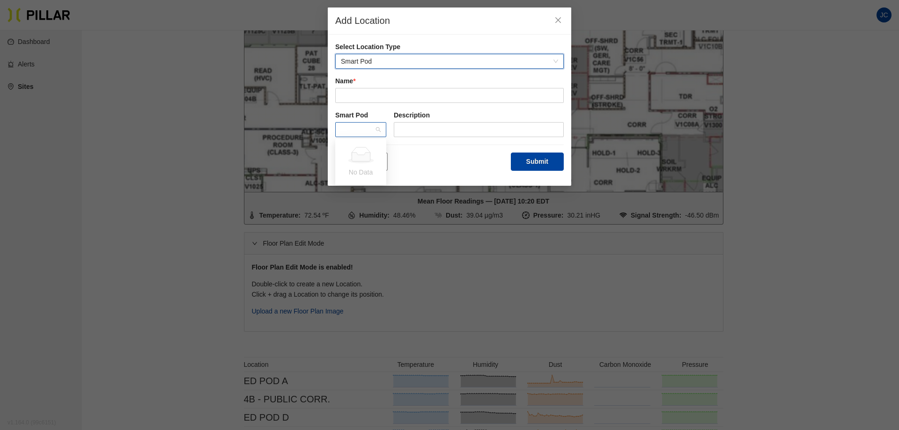
click at [375, 132] on span at bounding box center [361, 130] width 40 height 14
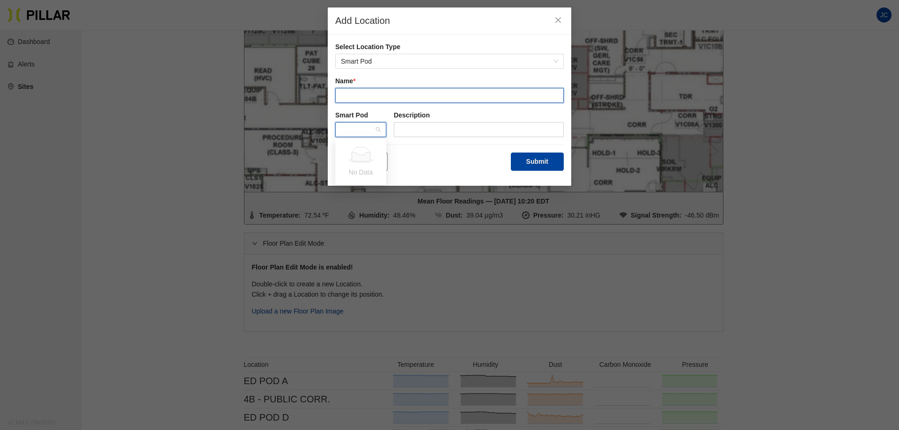
click at [394, 93] on input "text" at bounding box center [449, 95] width 229 height 15
type input "Phase 5A North corridor"
click at [452, 153] on div "Cancel Submit" at bounding box center [449, 162] width 229 height 18
click at [380, 132] on span at bounding box center [361, 130] width 40 height 14
click at [361, 130] on span at bounding box center [361, 130] width 40 height 14
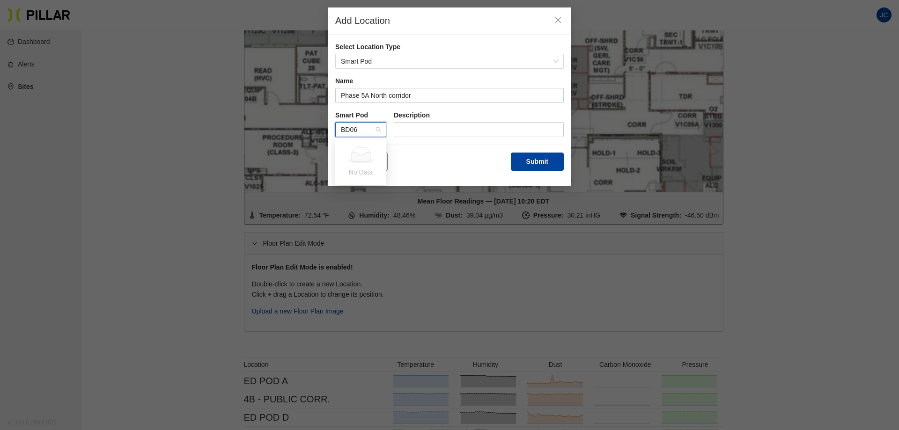
type input "BD063"
click at [379, 128] on div at bounding box center [360, 129] width 51 height 15
click at [407, 155] on div "Cancel Submit" at bounding box center [449, 162] width 229 height 18
click at [376, 157] on button "Cancel" at bounding box center [361, 162] width 52 height 18
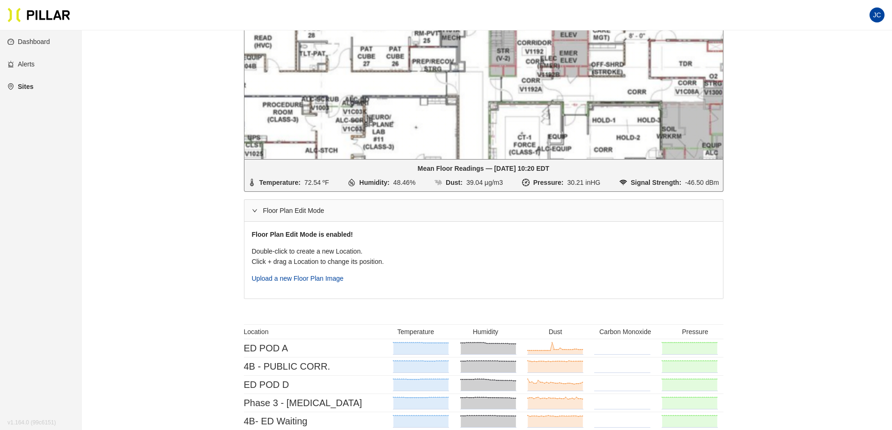
scroll to position [260, 0]
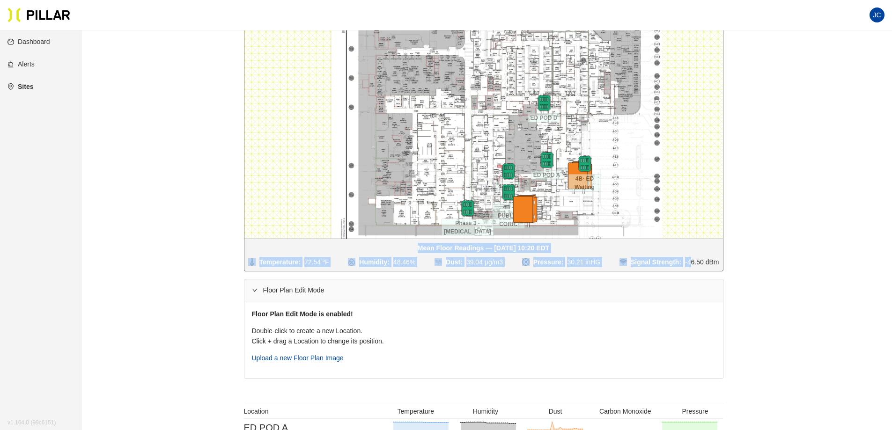
drag, startPoint x: 766, startPoint y: 175, endPoint x: 691, endPoint y: 259, distance: 112.8
click at [691, 259] on div "Sites / Gilbane_ YNHH SRC ED/HVC Renovations (Phase II) / YNHH SRC ED/HVC Renov…" at bounding box center [483, 153] width 757 height 750
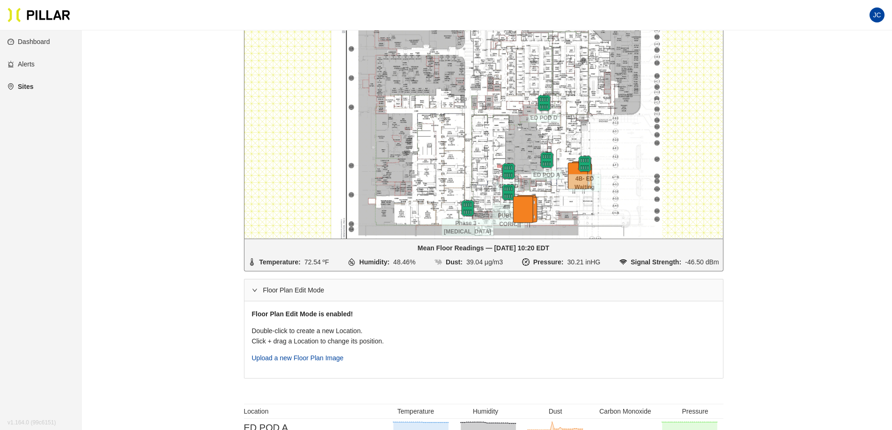
drag, startPoint x: 753, startPoint y: 302, endPoint x: 755, endPoint y: 297, distance: 4.8
click at [753, 302] on div "Sites / Gilbane_ YNHH SRC ED/HVC Renovations (Phase II) / YNHH SRC ED/HVC Renov…" at bounding box center [483, 153] width 757 height 750
drag, startPoint x: 786, startPoint y: 223, endPoint x: 756, endPoint y: 248, distance: 39.0
click at [756, 248] on div "Sites / Gilbane_ YNHH SRC ED/HVC Renovations (Phase II) / YNHH SRC ED/HVC Renov…" at bounding box center [483, 153] width 757 height 750
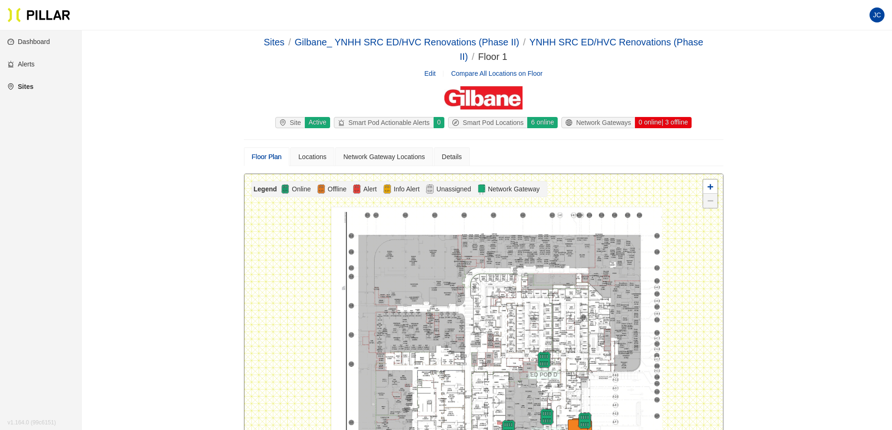
scroll to position [0, 0]
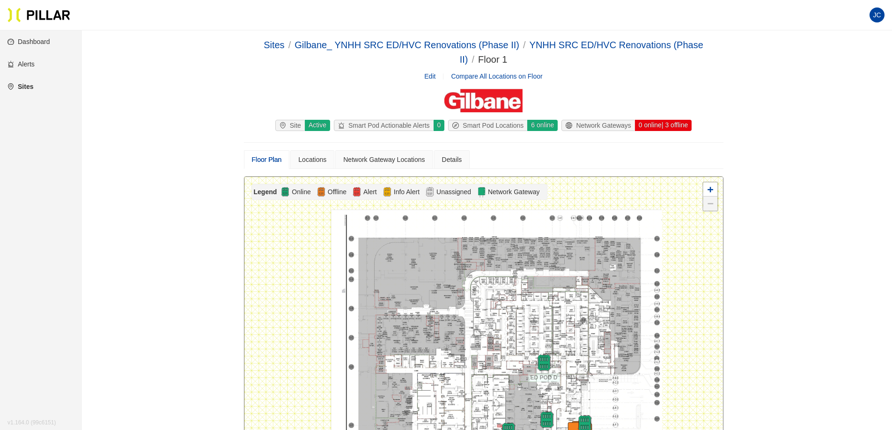
click at [535, 121] on div "6 online" at bounding box center [542, 125] width 31 height 11
click at [426, 75] on link "Edit" at bounding box center [429, 76] width 11 height 10
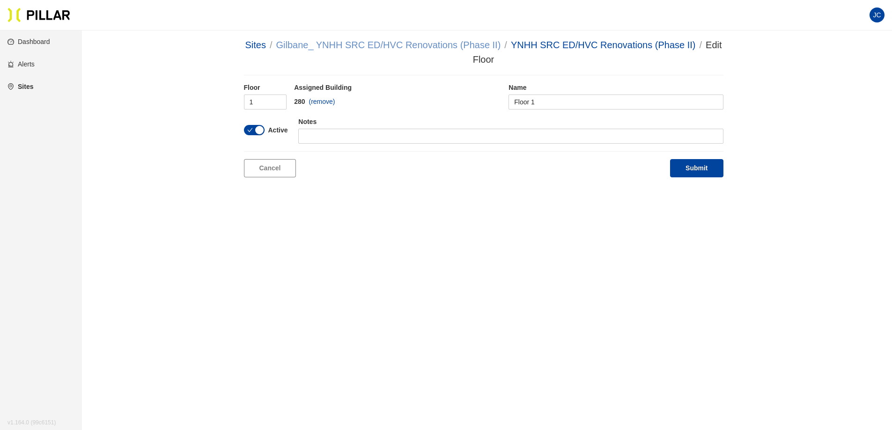
click at [306, 42] on link "Gilbane_ YNHH SRC ED/HVC Renovations (Phase II)" at bounding box center [388, 45] width 225 height 10
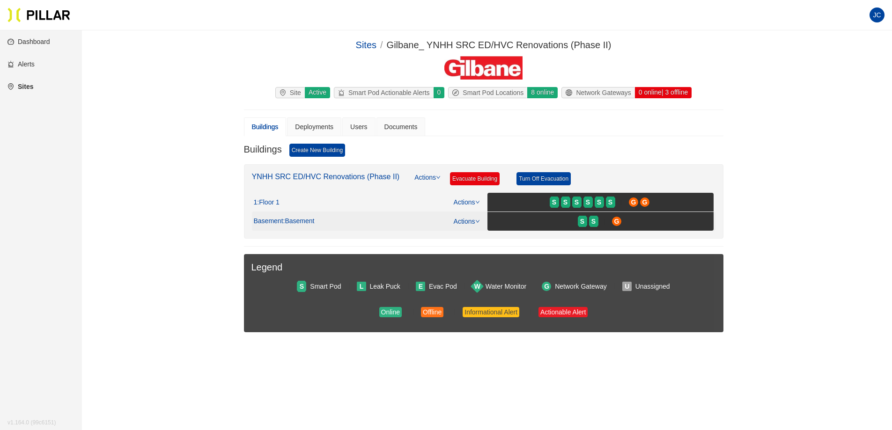
click at [305, 220] on span ": Basement" at bounding box center [298, 221] width 31 height 8
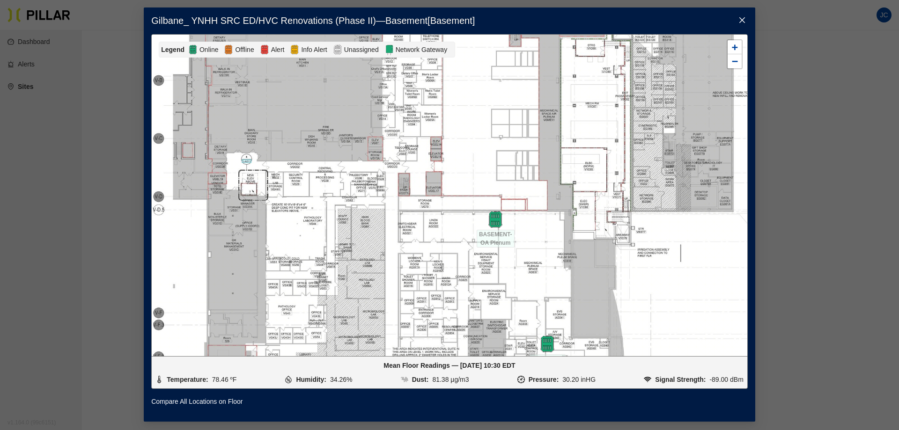
click at [745, 14] on span "Close" at bounding box center [742, 20] width 26 height 26
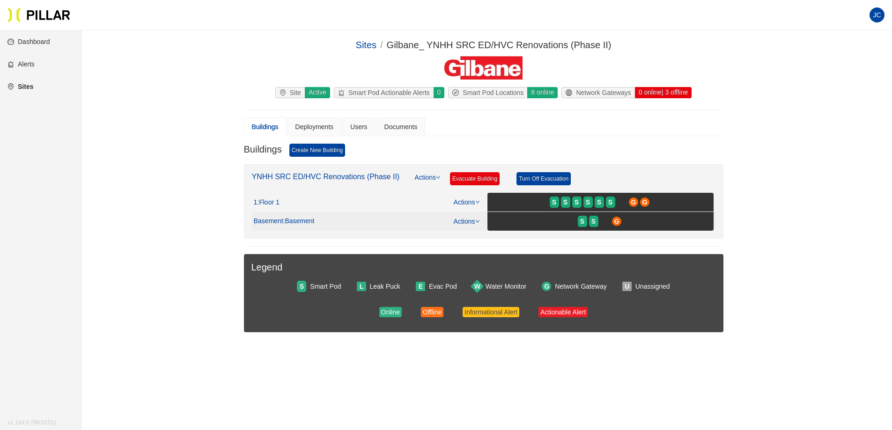
click at [475, 221] on link "Actions" at bounding box center [467, 221] width 26 height 7
click at [468, 251] on link "Edit" at bounding box center [462, 251] width 11 height 10
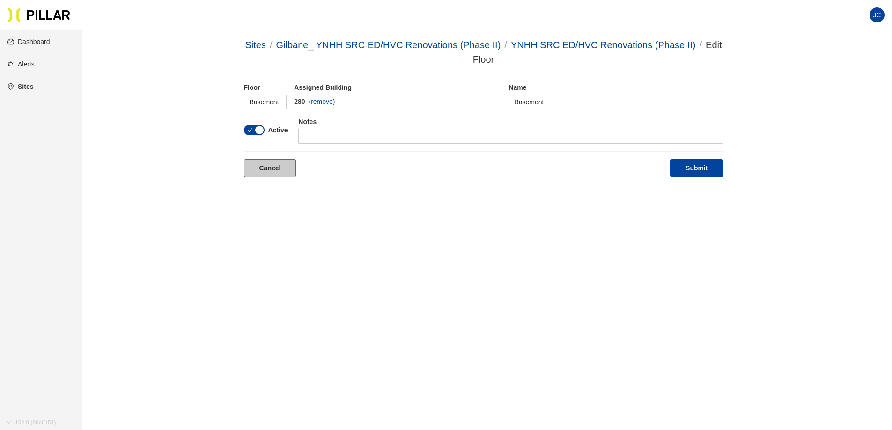
click at [284, 168] on link "Cancel" at bounding box center [270, 168] width 52 height 18
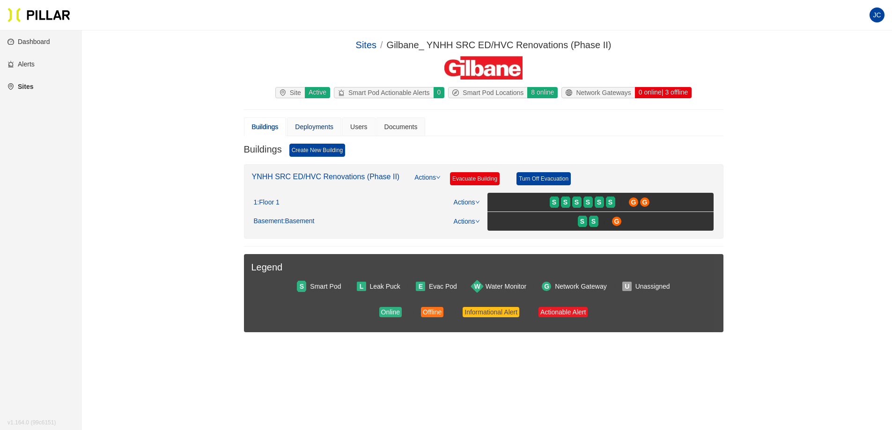
click at [305, 123] on div "Deployments" at bounding box center [314, 127] width 38 height 10
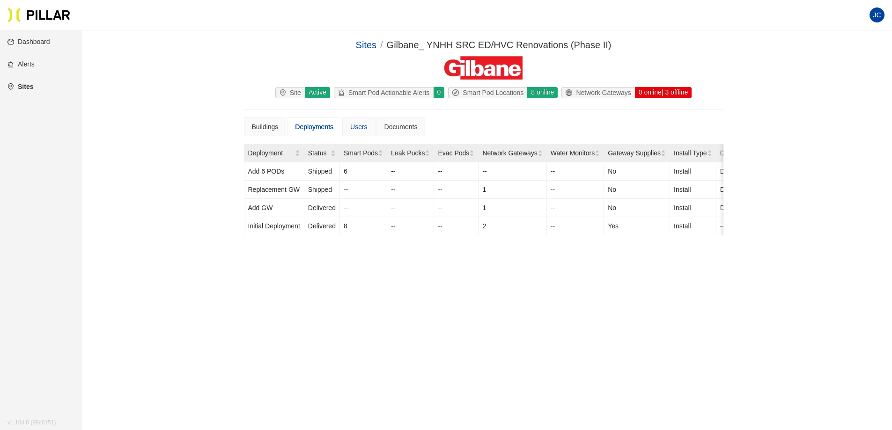
click at [361, 121] on div "Users" at bounding box center [358, 127] width 33 height 19
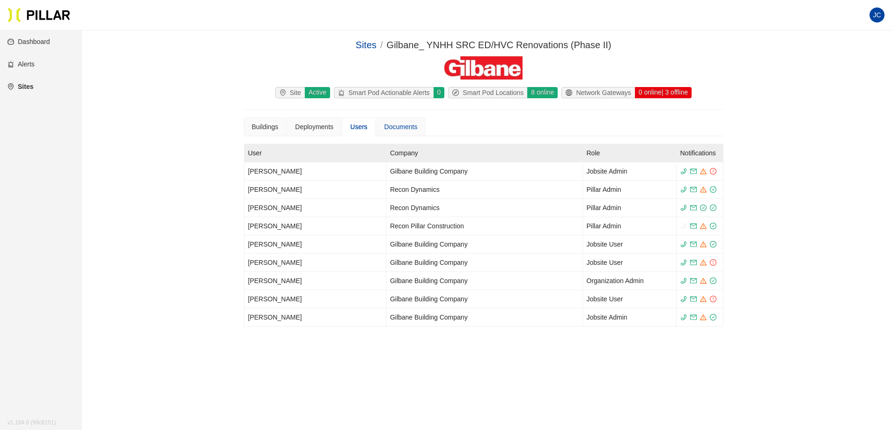
click at [398, 120] on div "Documents" at bounding box center [401, 127] width 49 height 19
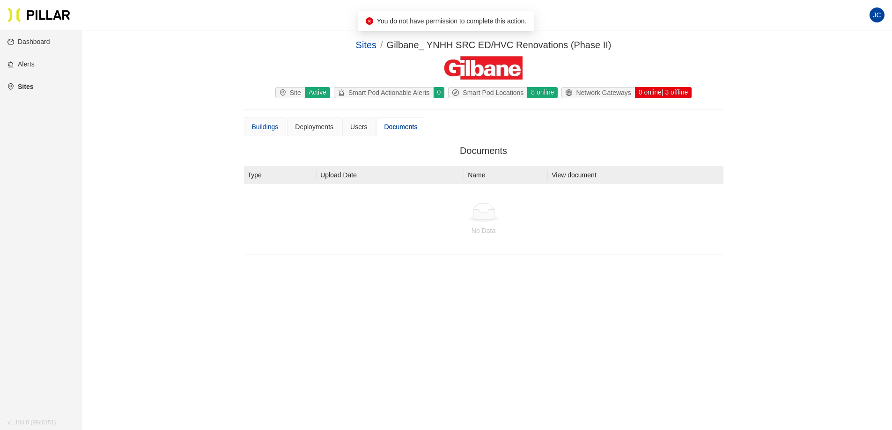
click at [250, 125] on div "Buildings" at bounding box center [265, 127] width 43 height 19
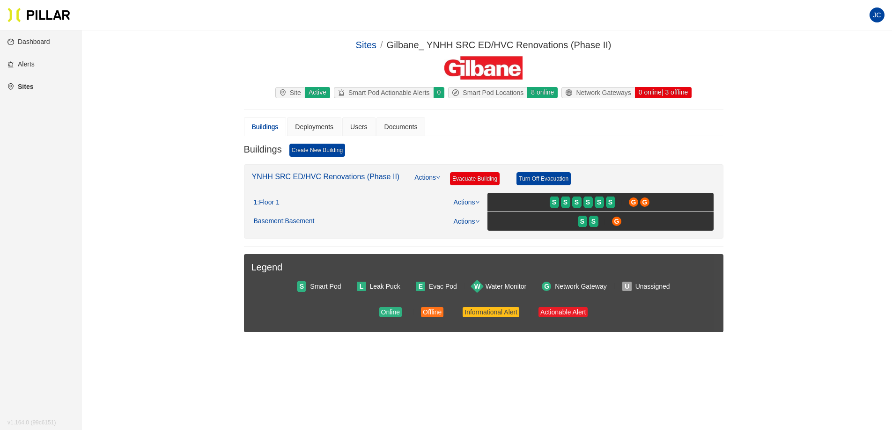
click at [390, 310] on div "Online" at bounding box center [390, 312] width 19 height 10
click at [29, 38] on link "Dashboard" at bounding box center [28, 41] width 43 height 7
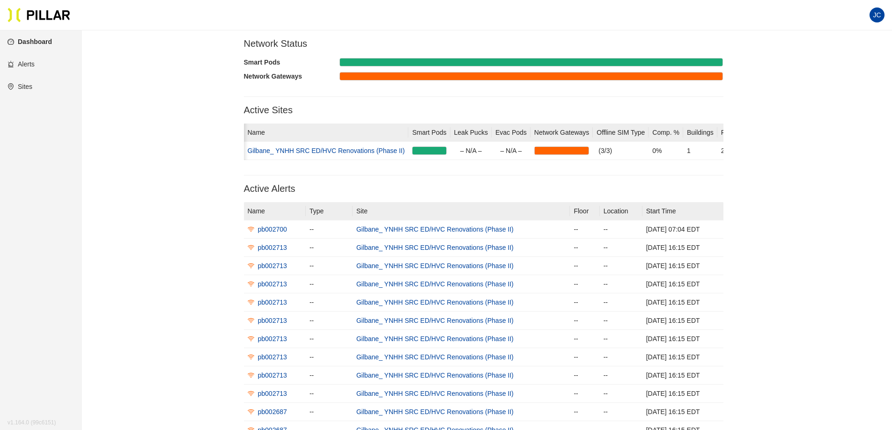
scroll to position [0, 20]
click at [880, 12] on span "JC" at bounding box center [877, 14] width 8 height 15
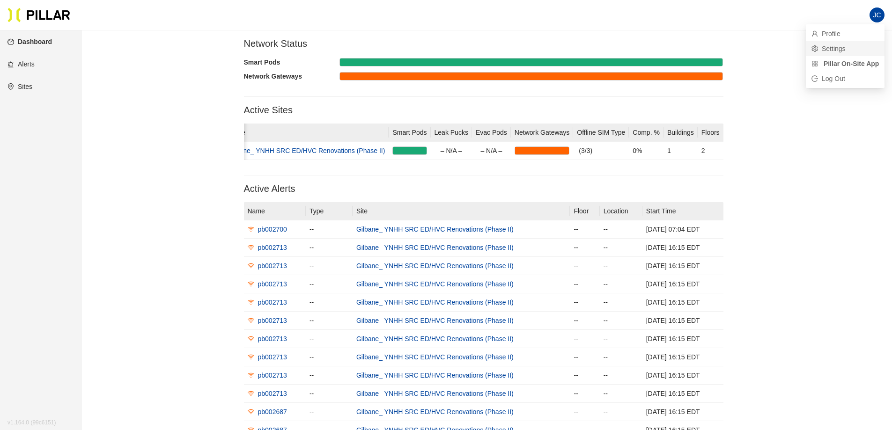
click at [840, 46] on link "Settings" at bounding box center [829, 49] width 34 height 10
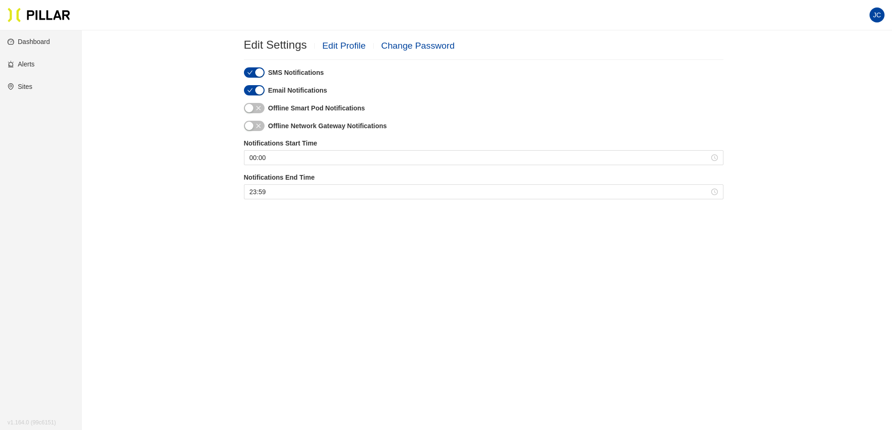
click at [876, 15] on span "JC" at bounding box center [877, 14] width 8 height 15
click at [851, 61] on link "Pillar On-Site App" at bounding box center [845, 64] width 67 height 10
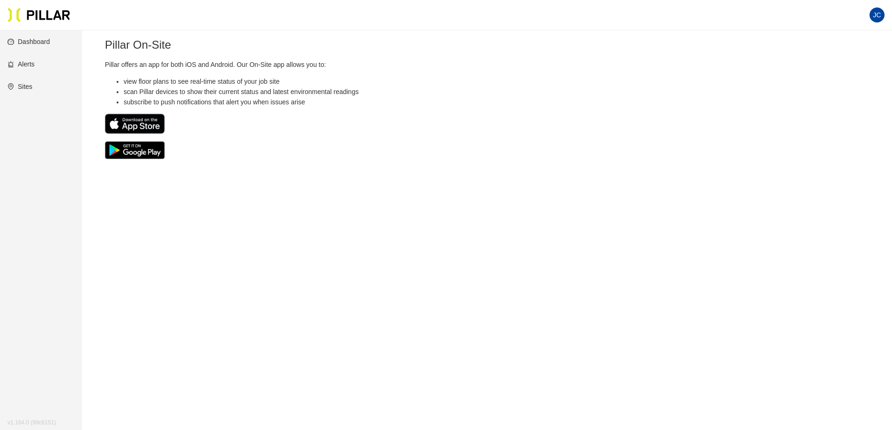
click at [47, 38] on link "Dashboard" at bounding box center [28, 41] width 43 height 7
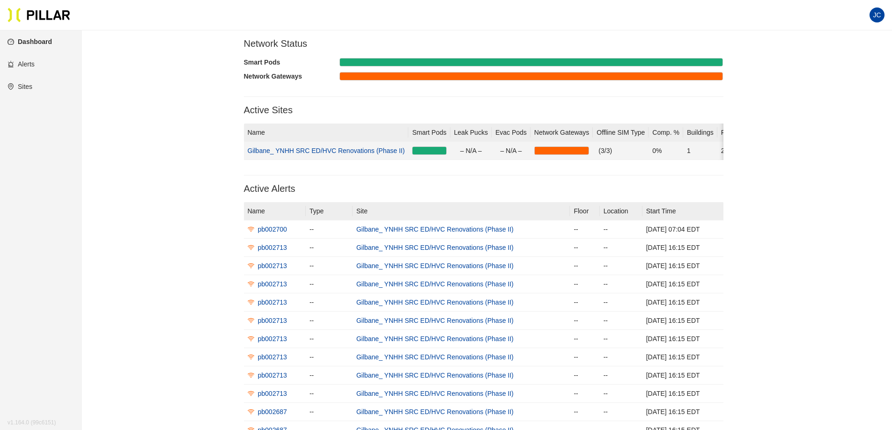
click at [313, 147] on link "Gilbane_ YNHH SRC ED/HVC Renovations (Phase II)" at bounding box center [326, 150] width 157 height 7
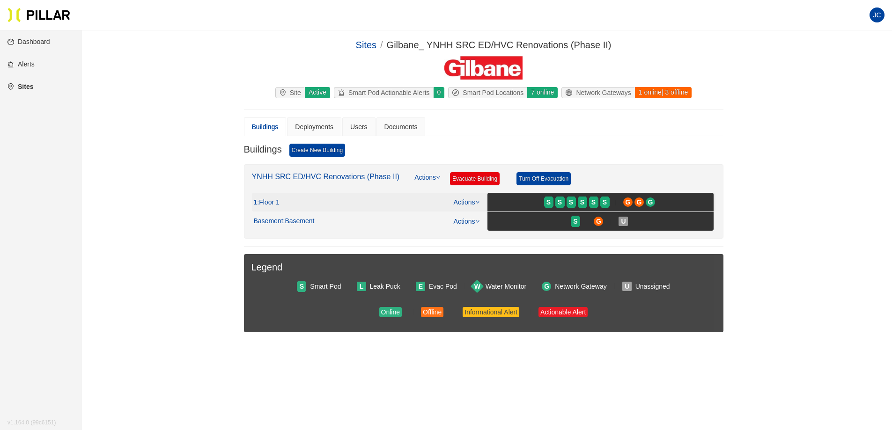
click at [479, 203] on icon "down" at bounding box center [477, 202] width 5 height 5
click at [480, 219] on link "View/Edit Floor Plan" at bounding box center [486, 217] width 59 height 10
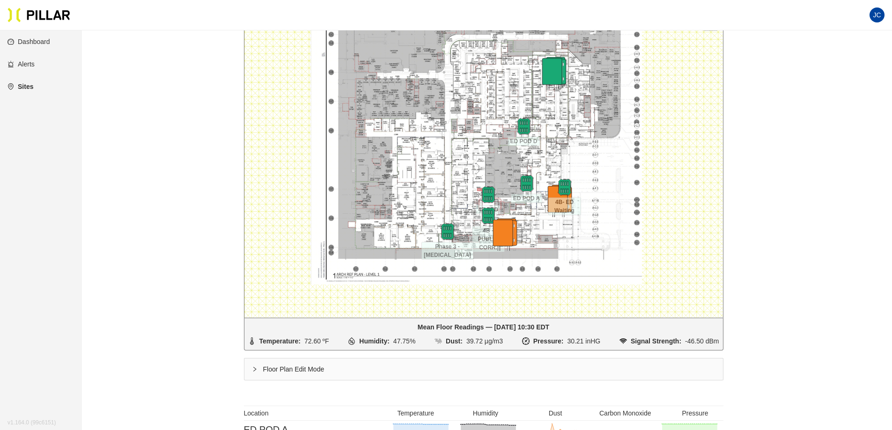
scroll to position [187, 0]
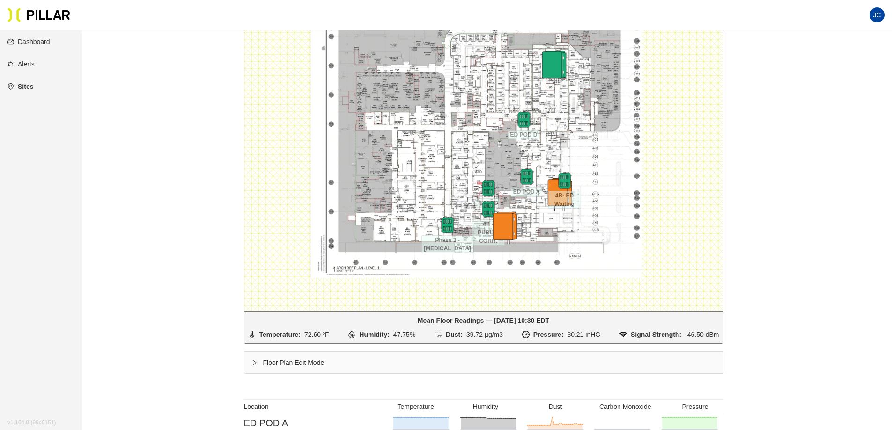
click at [273, 363] on div "Floor Plan Edit Mode" at bounding box center [484, 363] width 479 height 22
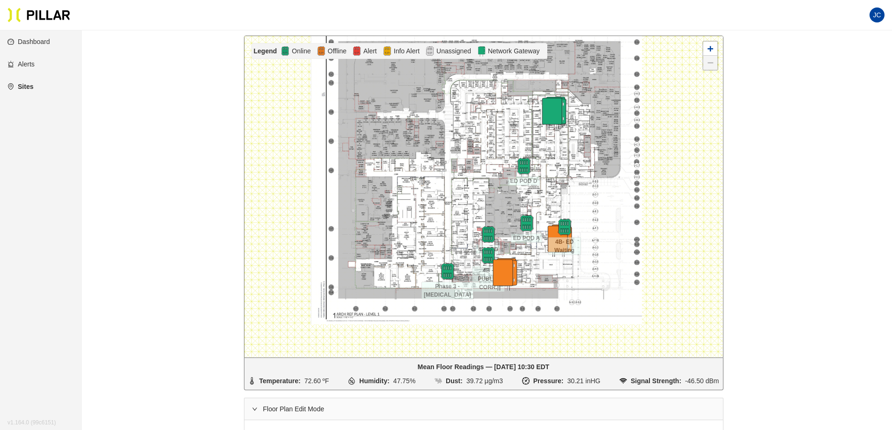
scroll to position [141, 0]
click at [430, 176] on div at bounding box center [484, 198] width 479 height 322
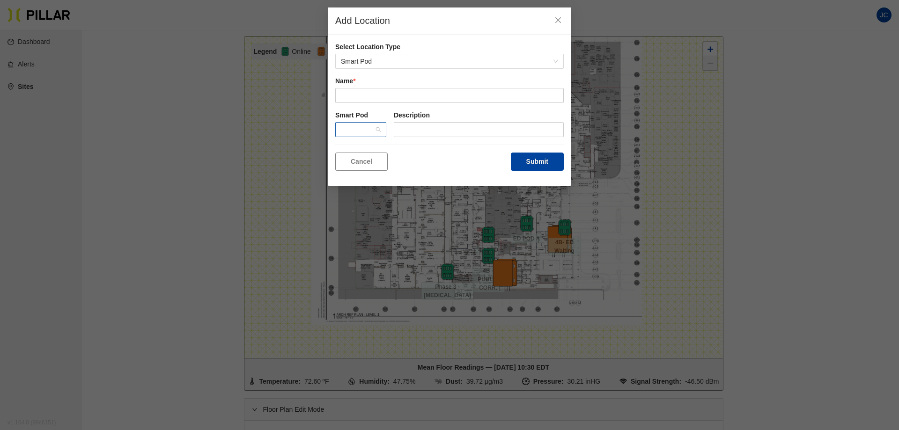
click at [375, 129] on span at bounding box center [361, 130] width 40 height 14
click at [380, 98] on input "text" at bounding box center [449, 95] width 229 height 15
type input "Phase 5A North corridor"
click at [377, 130] on span at bounding box center [361, 130] width 40 height 14
click at [367, 149] on div "BD063" at bounding box center [361, 148] width 40 height 10
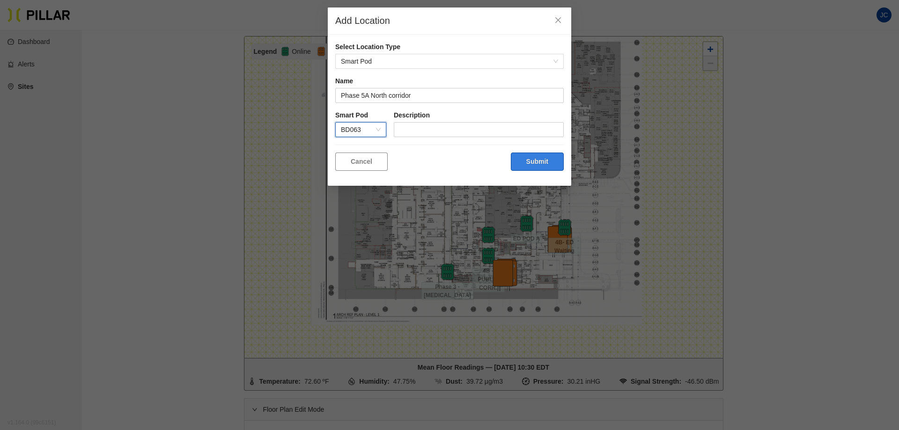
click at [549, 161] on button "Submit" at bounding box center [537, 162] width 53 height 18
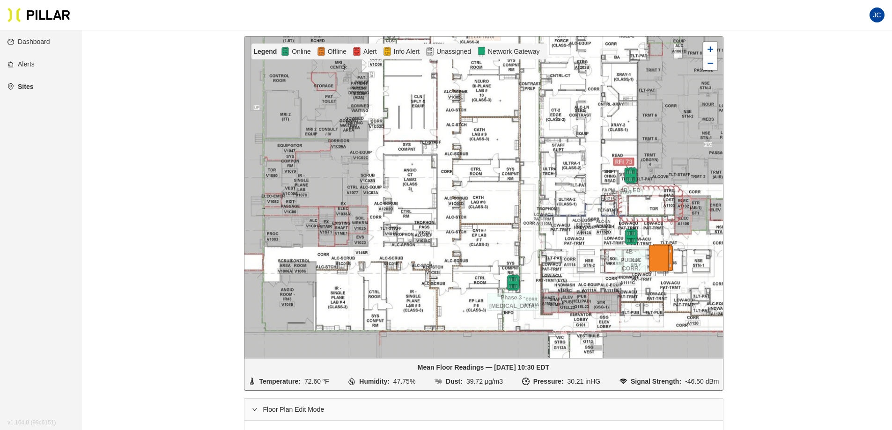
drag, startPoint x: 326, startPoint y: 261, endPoint x: 415, endPoint y: 253, distance: 88.8
click at [415, 253] on div at bounding box center [484, 198] width 479 height 322
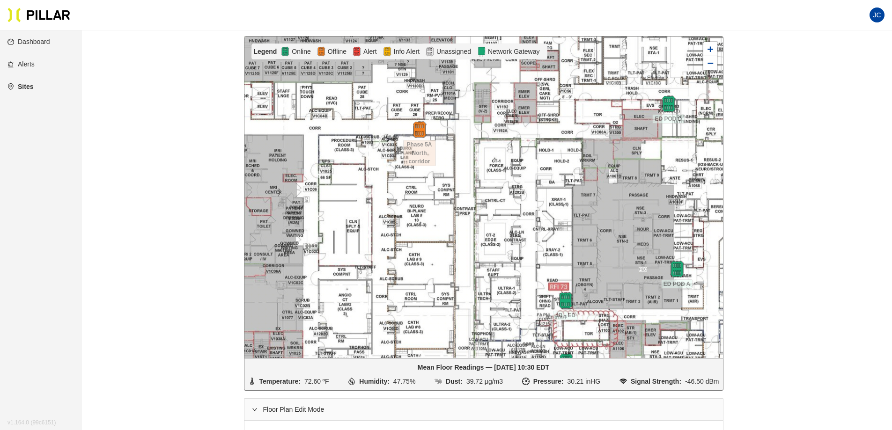
drag, startPoint x: 413, startPoint y: 212, endPoint x: 559, endPoint y: 150, distance: 158.7
click at [559, 150] on div at bounding box center [484, 198] width 479 height 322
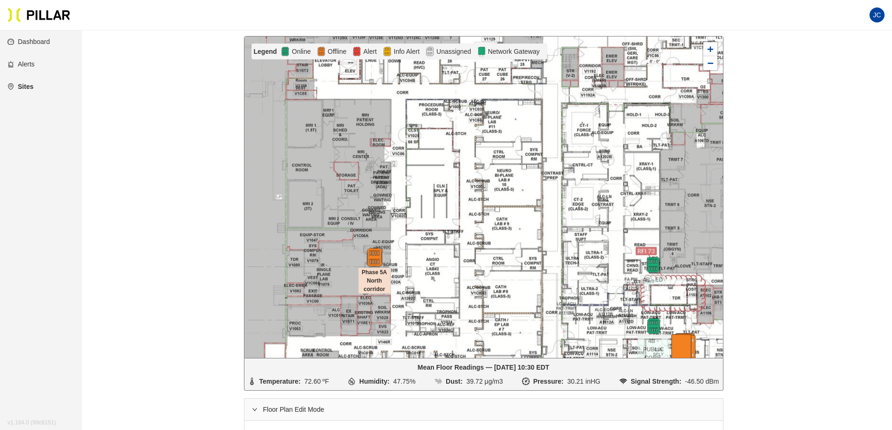
drag, startPoint x: 508, startPoint y: 95, endPoint x: 376, endPoint y: 258, distance: 210.5
click at [376, 258] on img at bounding box center [374, 257] width 20 height 20
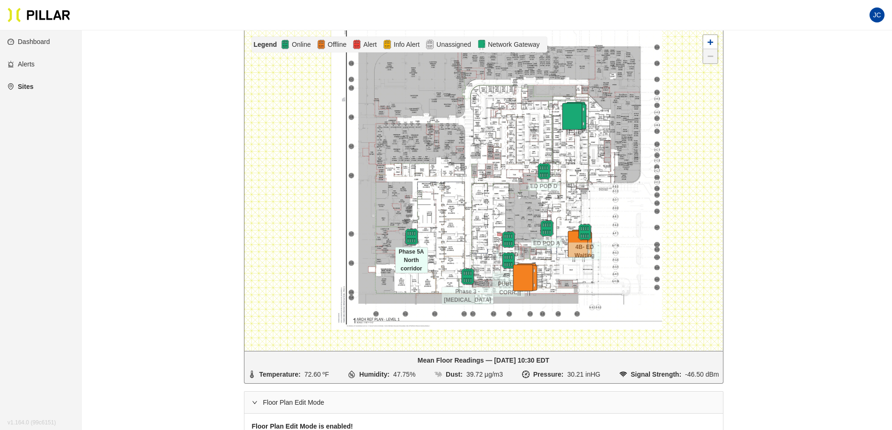
scroll to position [187, 0]
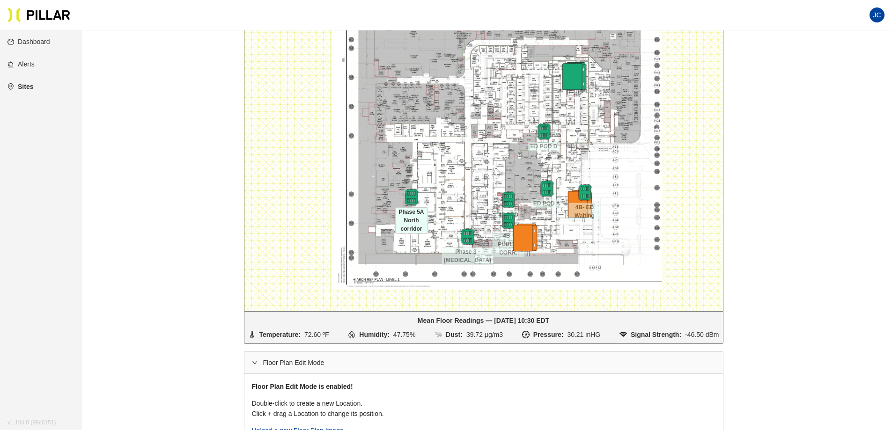
click at [254, 363] on icon "right" at bounding box center [255, 363] width 6 height 6
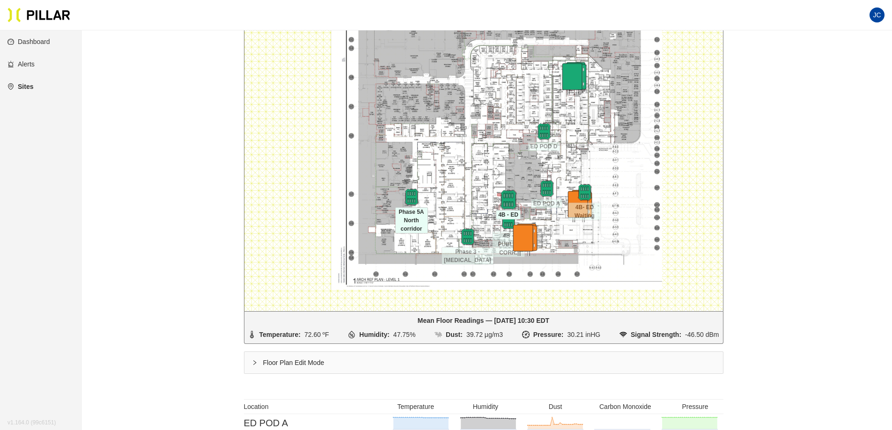
click at [507, 198] on img at bounding box center [508, 200] width 20 height 20
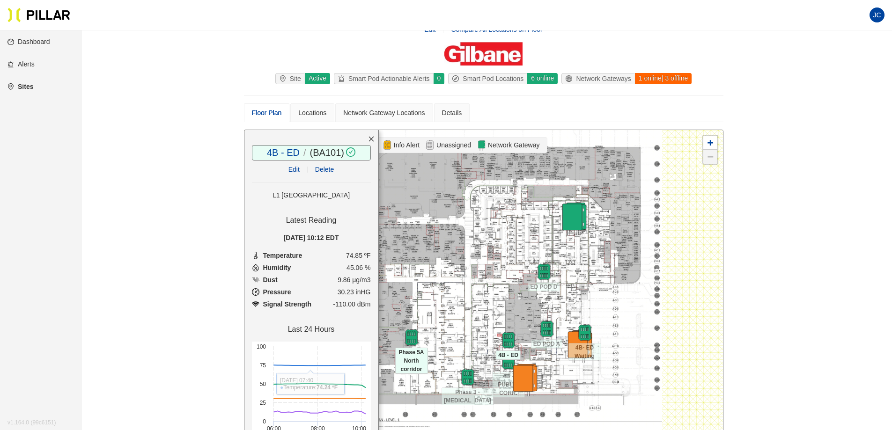
scroll to position [21, 0]
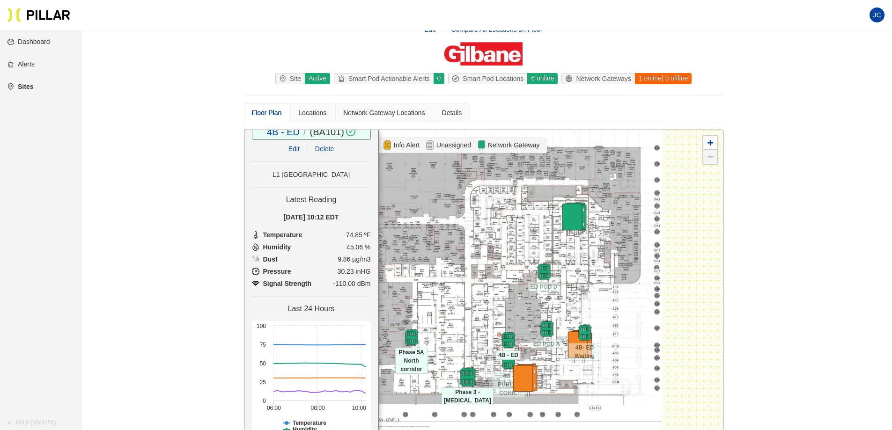
click at [471, 374] on img at bounding box center [468, 377] width 20 height 20
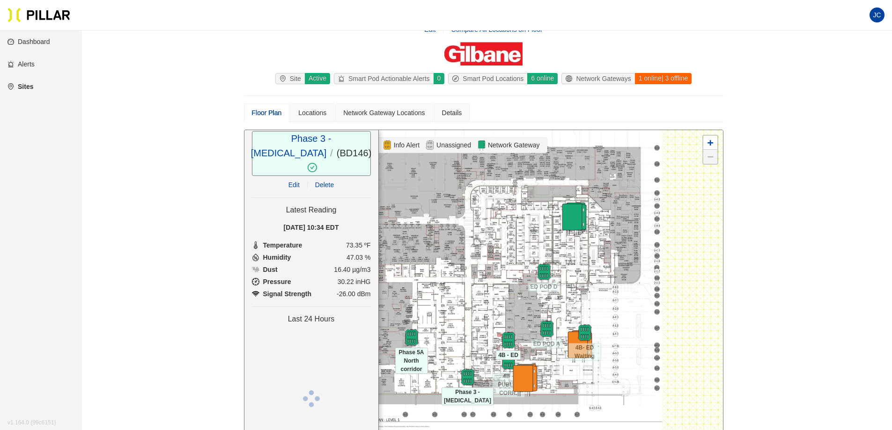
scroll to position [0, 0]
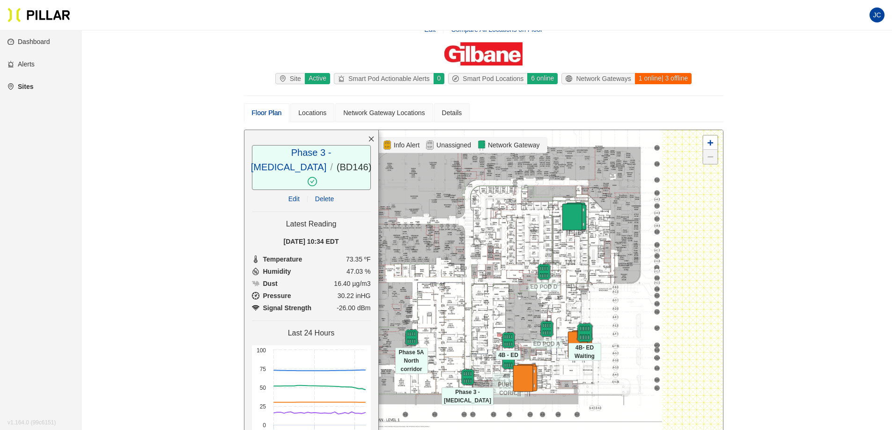
click at [586, 324] on img at bounding box center [585, 333] width 20 height 20
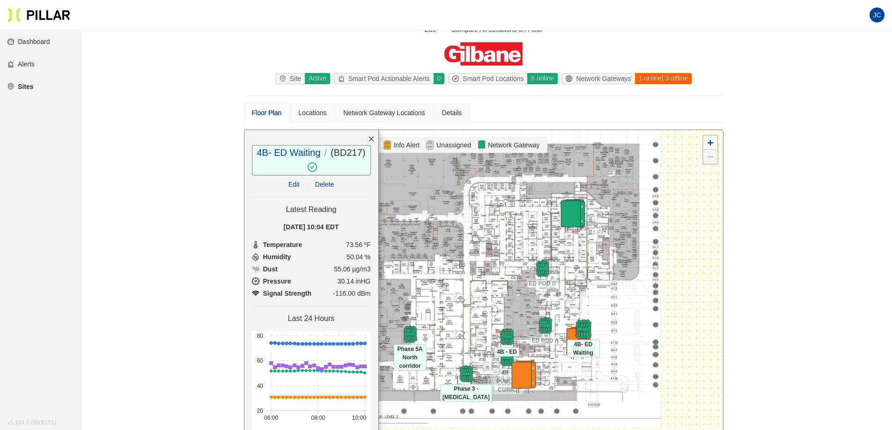
click at [584, 326] on img at bounding box center [583, 329] width 20 height 20
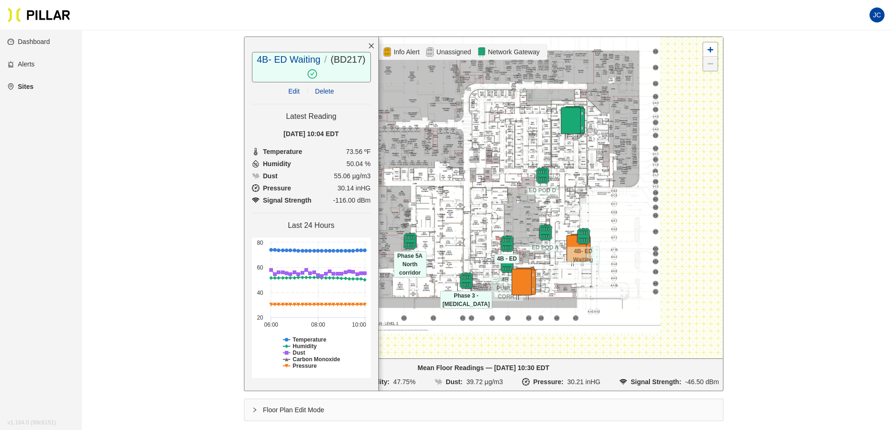
scroll to position [141, 0]
click at [259, 409] on div "Floor Plan Edit Mode" at bounding box center [484, 410] width 479 height 22
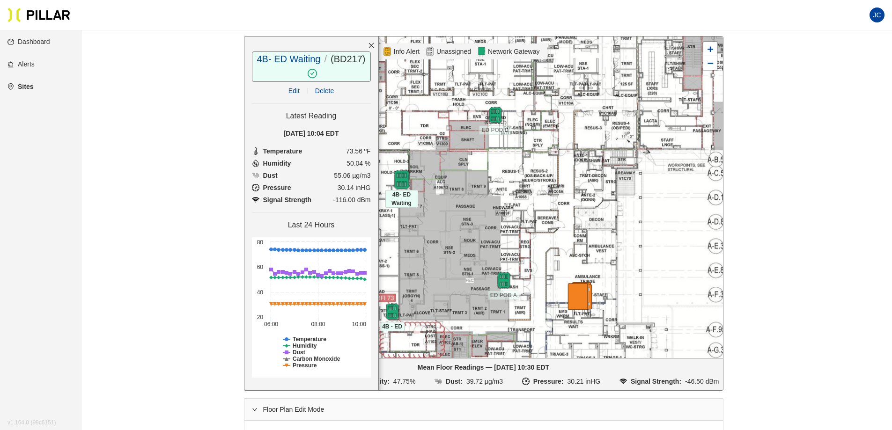
drag, startPoint x: 612, startPoint y: 290, endPoint x: 396, endPoint y: 179, distance: 242.4
click at [396, 179] on img at bounding box center [402, 180] width 20 height 20
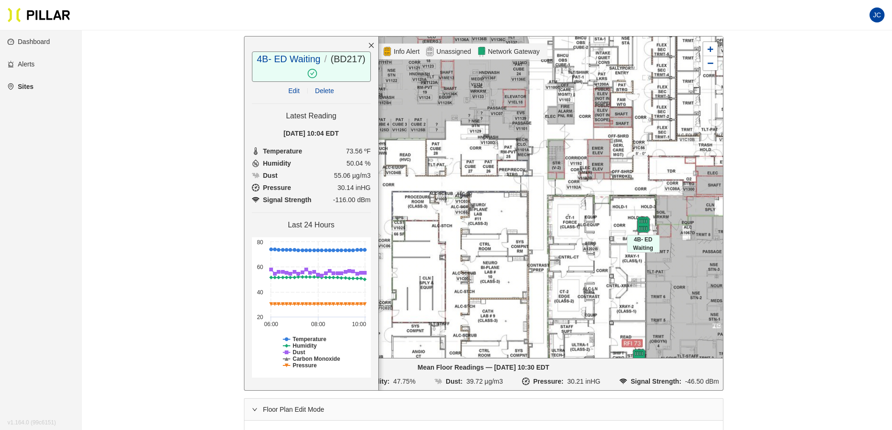
drag, startPoint x: 417, startPoint y: 245, endPoint x: 662, endPoint y: 287, distance: 249.0
click at [665, 290] on div at bounding box center [484, 198] width 479 height 322
drag, startPoint x: 645, startPoint y: 222, endPoint x: 434, endPoint y: 177, distance: 216.5
click at [434, 177] on img at bounding box center [433, 179] width 20 height 20
click at [430, 194] on span "4B- ED Waiting" at bounding box center [432, 199] width 33 height 18
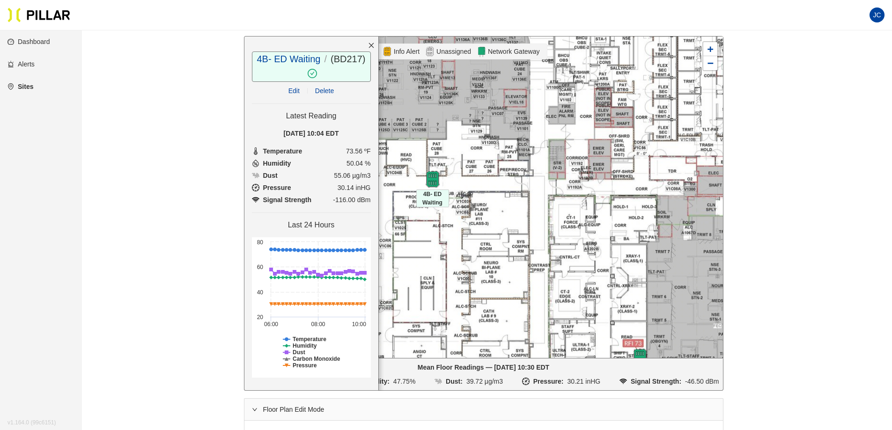
click at [293, 88] on link "Edit" at bounding box center [294, 90] width 11 height 7
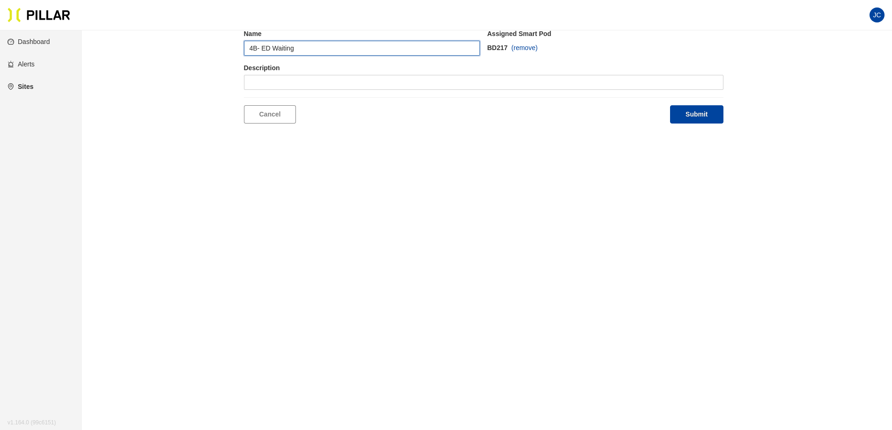
click at [333, 50] on input "4B- ED Waiting" at bounding box center [362, 48] width 236 height 15
drag, startPoint x: 333, startPoint y: 50, endPoint x: 242, endPoint y: 52, distance: 90.9
click at [242, 52] on div "Edit Location Name 4B- ED Waiting Assigned Smart Pod BD217 (remove) Description…" at bounding box center [483, 65] width 757 height 116
type input "5A North Corridor"
click at [712, 113] on button "Submit" at bounding box center [696, 114] width 53 height 18
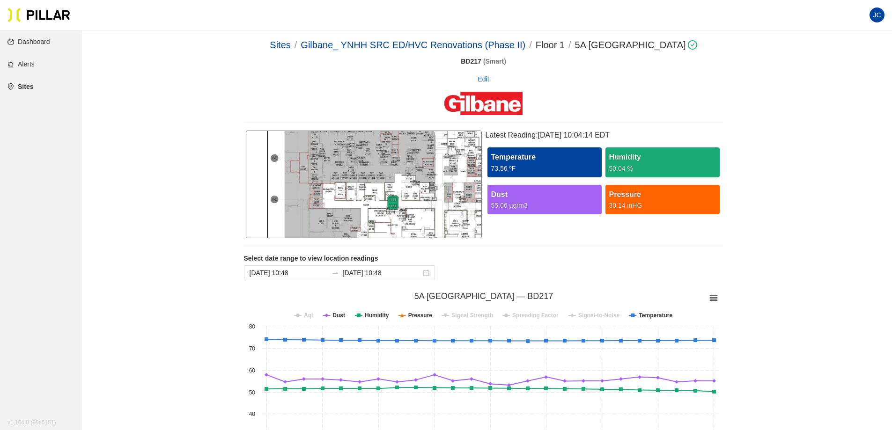
click at [44, 38] on link "Dashboard" at bounding box center [28, 41] width 43 height 7
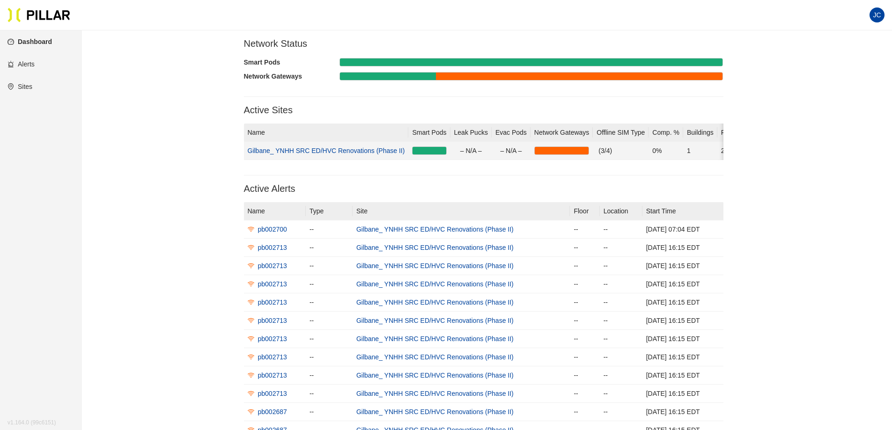
click at [322, 147] on td "Gilbane_ YNHH SRC ED/HVC Renovations (Phase II)" at bounding box center [326, 151] width 165 height 18
click at [324, 155] on td "Gilbane_ YNHH SRC ED/HVC Renovations (Phase II)" at bounding box center [326, 151] width 165 height 18
click at [325, 151] on link "Gilbane_ YNHH SRC ED/HVC Renovations (Phase II)" at bounding box center [326, 150] width 157 height 7
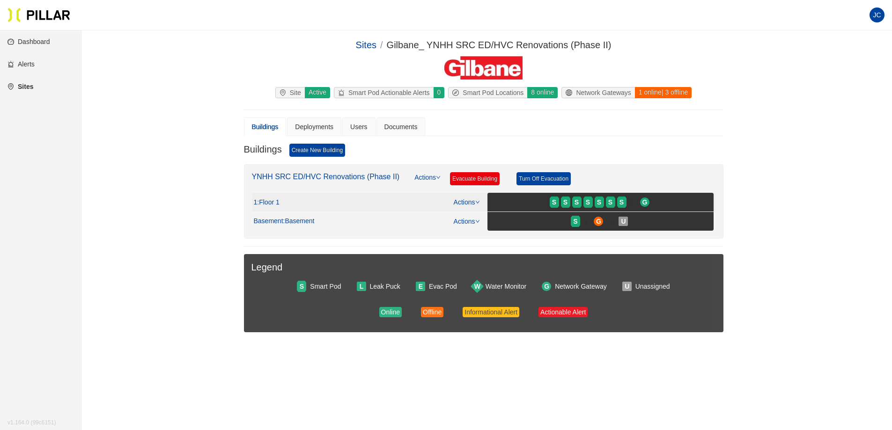
click at [275, 206] on span ": Floor 1" at bounding box center [268, 203] width 22 height 8
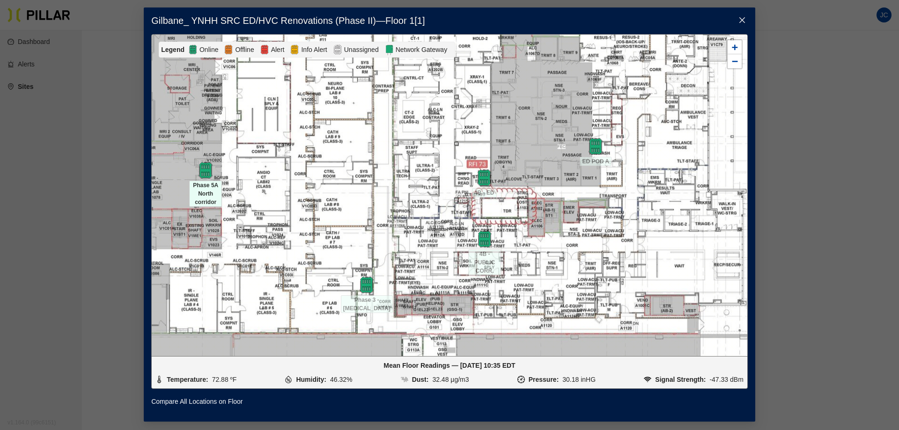
click at [204, 184] on span "Phase 5A North corridor" at bounding box center [205, 194] width 33 height 26
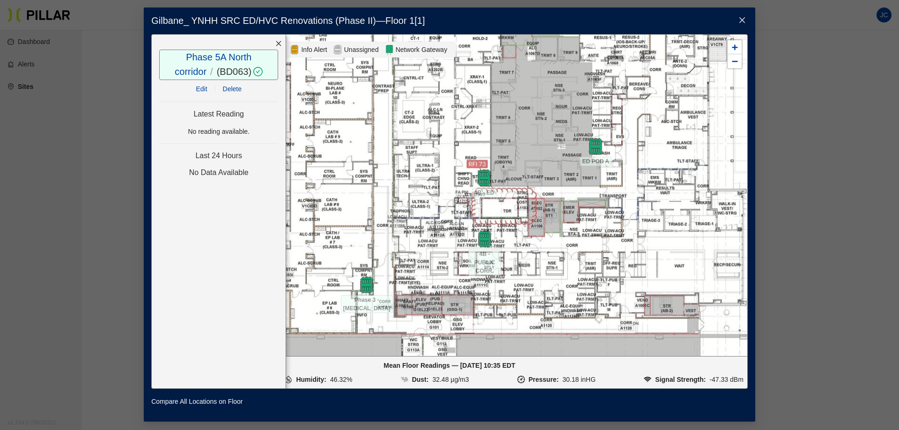
click at [200, 89] on link "Edit" at bounding box center [201, 88] width 11 height 7
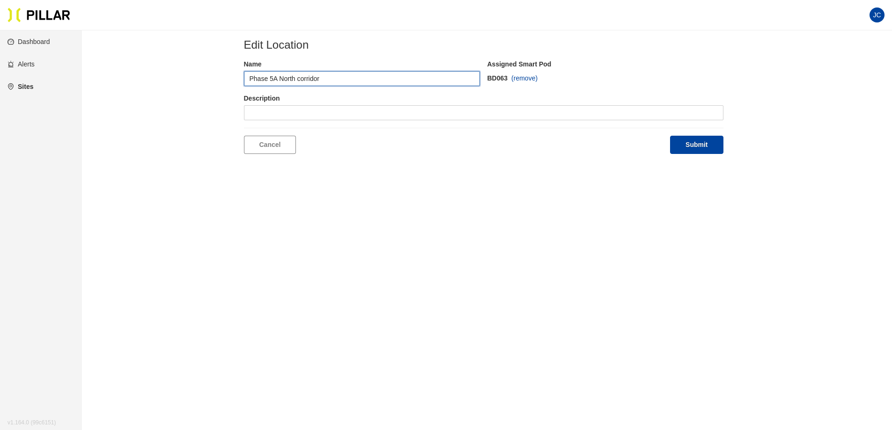
drag, startPoint x: 295, startPoint y: 79, endPoint x: 281, endPoint y: 80, distance: 14.1
click at [281, 80] on input "Phase 5A North corridor" at bounding box center [362, 78] width 236 height 15
click at [378, 78] on input "Phase 5A Angio Control room corridor" at bounding box center [362, 78] width 236 height 15
type input "Phase 5A Angio Control room"
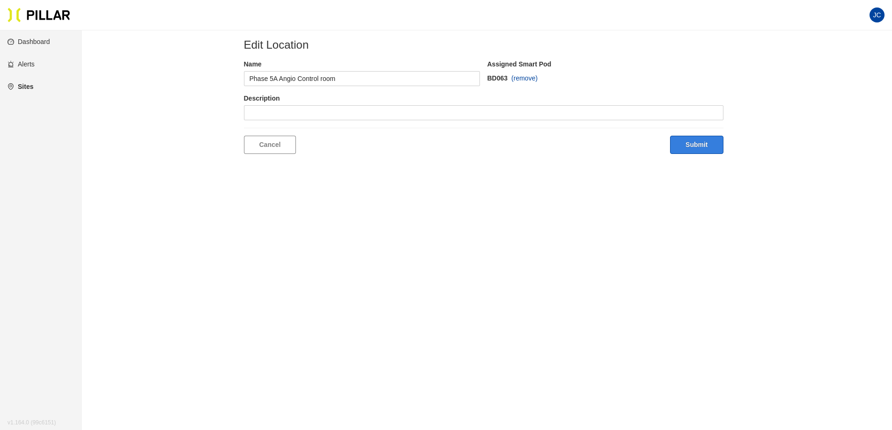
click at [694, 145] on button "Submit" at bounding box center [696, 145] width 53 height 18
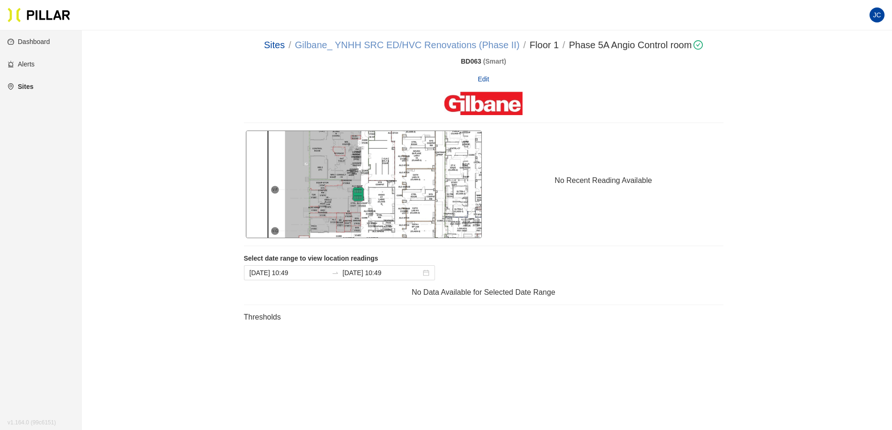
click at [313, 45] on link "Gilbane_ YNHH SRC ED/HVC Renovations (Phase II)" at bounding box center [407, 45] width 225 height 10
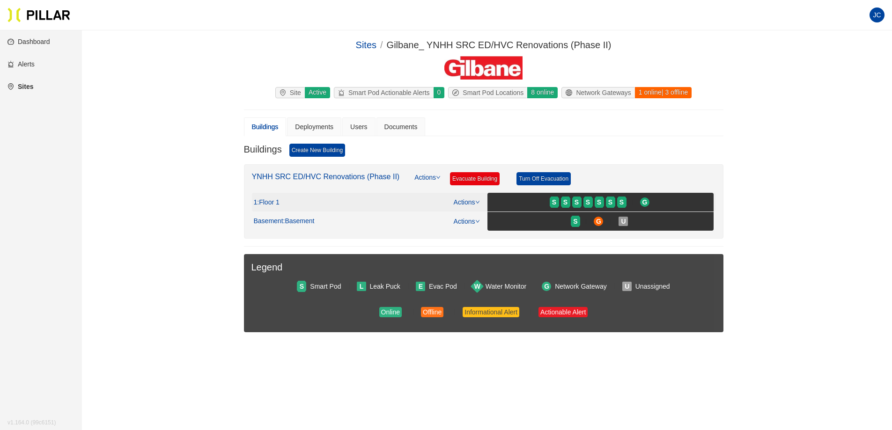
click at [273, 201] on span ": Floor 1" at bounding box center [268, 203] width 22 height 8
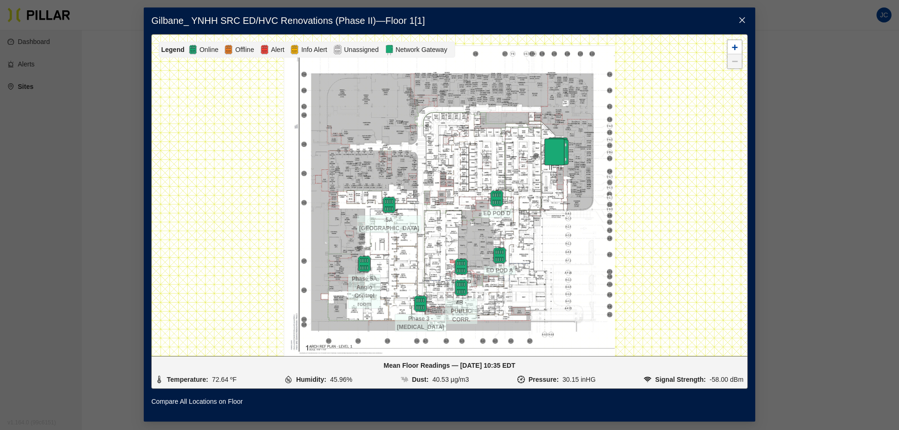
drag, startPoint x: 659, startPoint y: 237, endPoint x: 652, endPoint y: 212, distance: 25.8
click at [652, 214] on div at bounding box center [450, 196] width 596 height 322
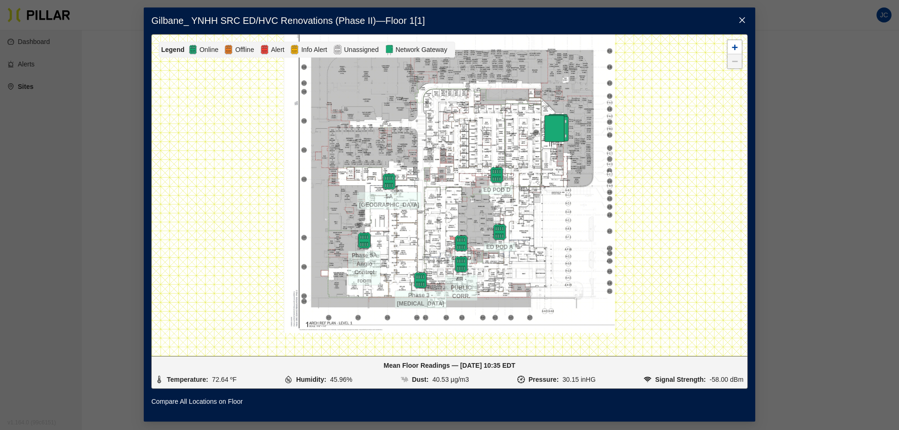
click at [749, 21] on span "Close" at bounding box center [742, 20] width 26 height 26
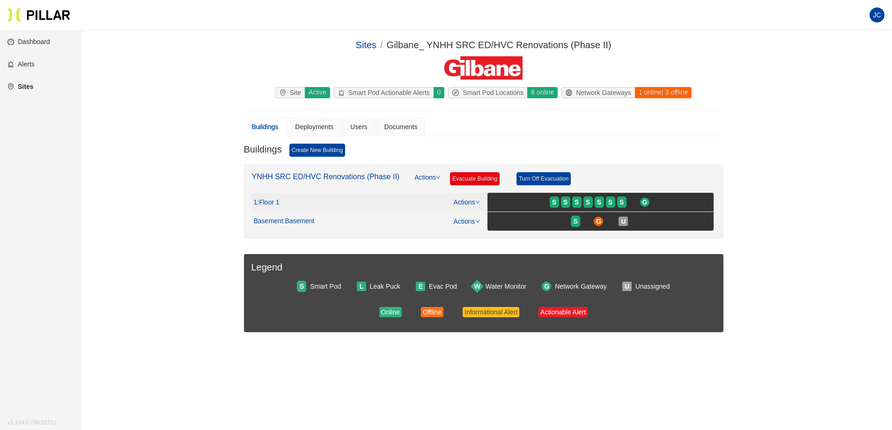
click at [477, 202] on icon "down" at bounding box center [477, 202] width 4 height 3
click at [481, 217] on link "View/Edit Floor Plan" at bounding box center [486, 217] width 59 height 10
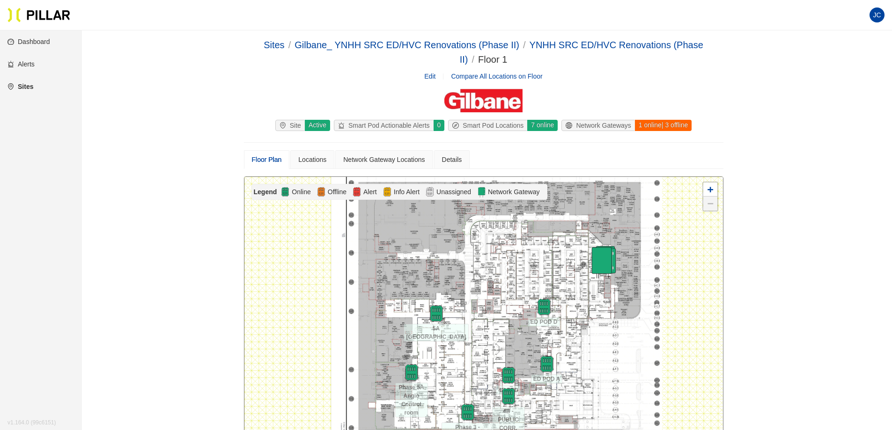
drag, startPoint x: 741, startPoint y: 326, endPoint x: 743, endPoint y: 287, distance: 39.9
click at [743, 288] on div "Sites / Gilbane_ YNHH SRC ED/HVC Renovations (Phase II) / YNHH SRC ED/HVC Renov…" at bounding box center [483, 383] width 757 height 691
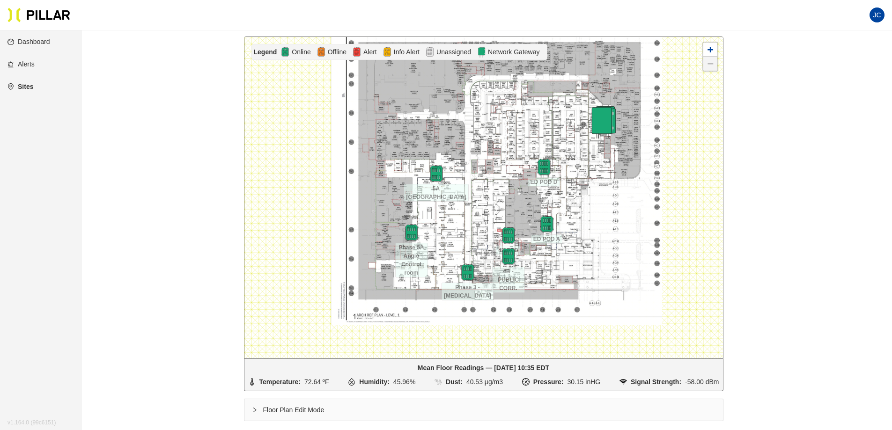
scroll to position [141, 0]
click at [468, 272] on img at bounding box center [468, 272] width 20 height 20
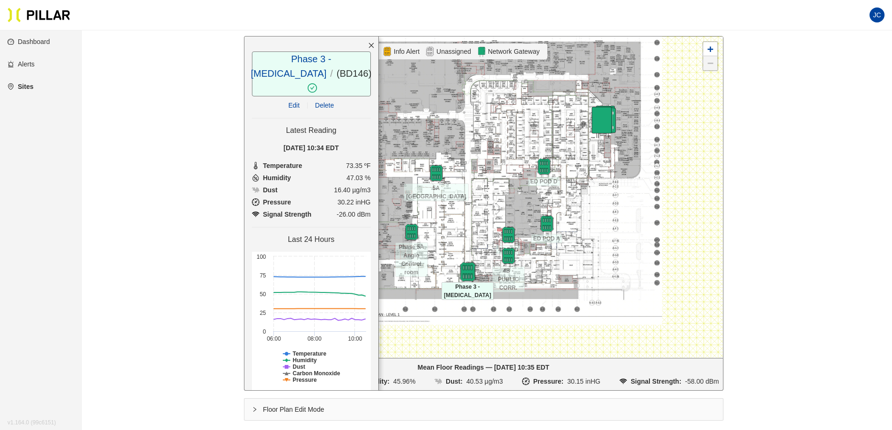
click at [467, 269] on img at bounding box center [468, 272] width 20 height 20
click at [511, 252] on img at bounding box center [508, 256] width 20 height 20
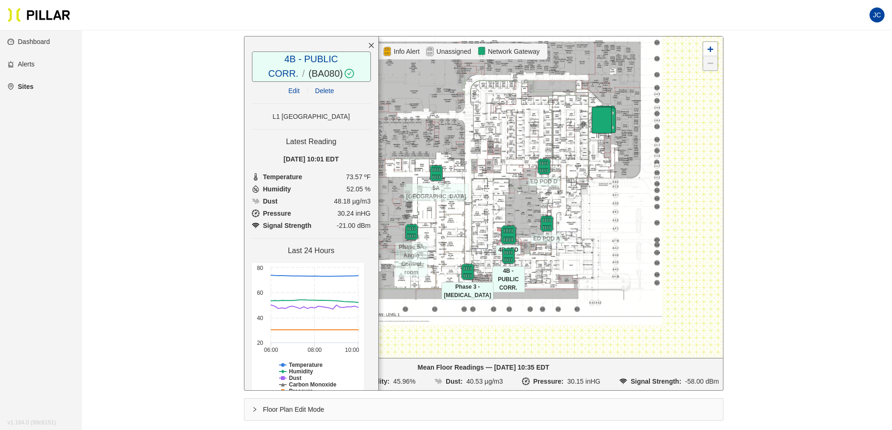
click at [510, 227] on img at bounding box center [508, 235] width 20 height 20
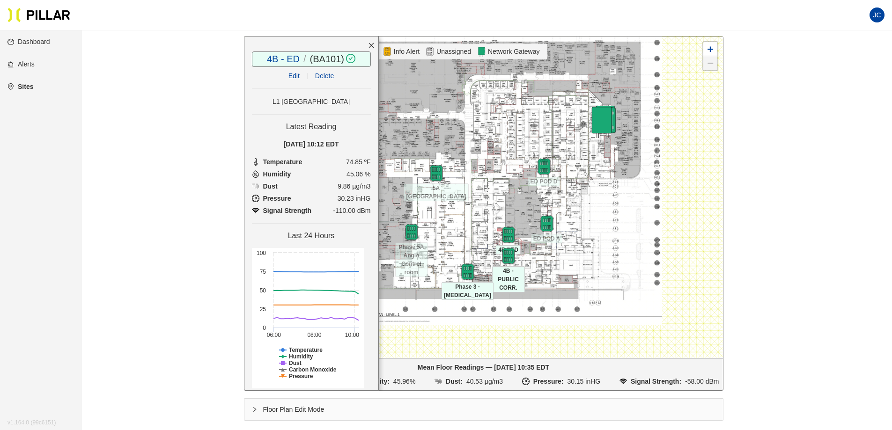
click at [255, 411] on icon "right" at bounding box center [255, 410] width 6 height 6
drag, startPoint x: 508, startPoint y: 231, endPoint x: 478, endPoint y: 246, distance: 33.7
click at [478, 246] on img at bounding box center [478, 249] width 20 height 20
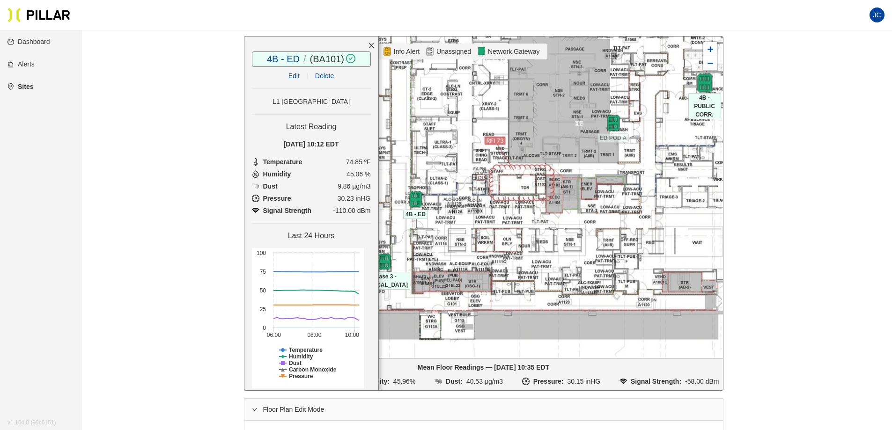
drag, startPoint x: 502, startPoint y: 218, endPoint x: 712, endPoint y: 87, distance: 247.7
click at [712, 87] on img at bounding box center [705, 83] width 20 height 20
drag, startPoint x: 387, startPoint y: 259, endPoint x: 709, endPoint y: 92, distance: 362.2
click at [709, 92] on img at bounding box center [706, 96] width 20 height 20
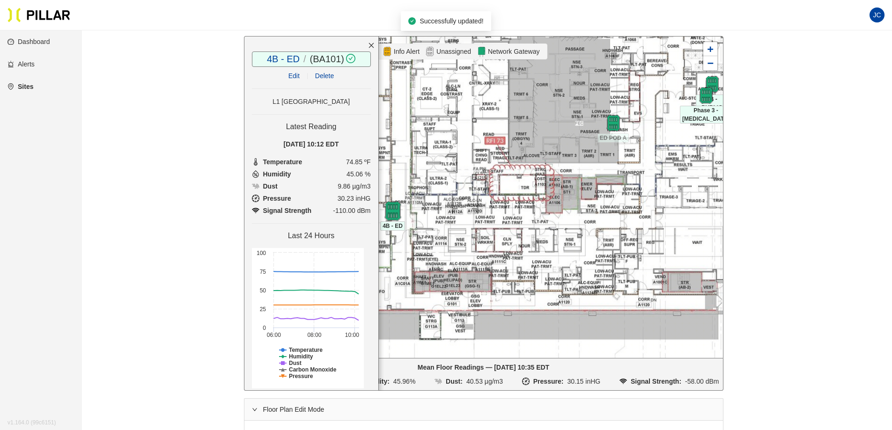
drag, startPoint x: 417, startPoint y: 197, endPoint x: 394, endPoint y: 208, distance: 25.8
click at [394, 208] on img at bounding box center [393, 211] width 20 height 20
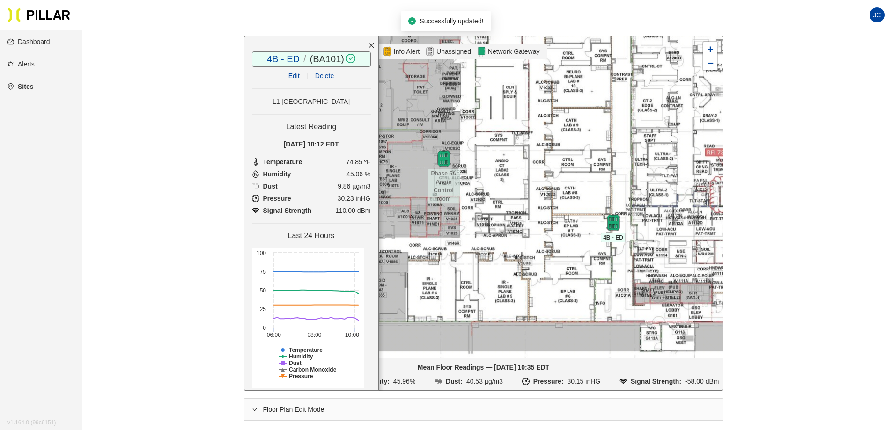
drag, startPoint x: 418, startPoint y: 264, endPoint x: 641, endPoint y: 276, distance: 223.3
click at [641, 276] on div at bounding box center [484, 198] width 479 height 322
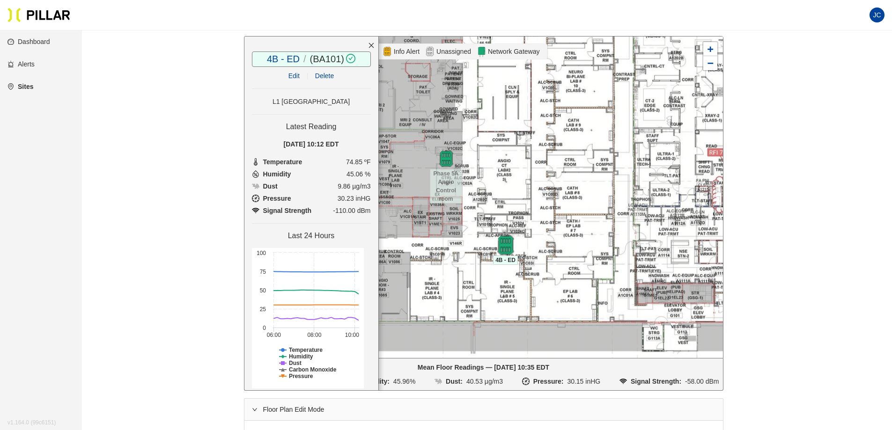
drag, startPoint x: 614, startPoint y: 220, endPoint x: 504, endPoint y: 243, distance: 112.4
click at [504, 243] on img at bounding box center [506, 245] width 20 height 20
click at [289, 77] on link "Edit" at bounding box center [294, 75] width 11 height 7
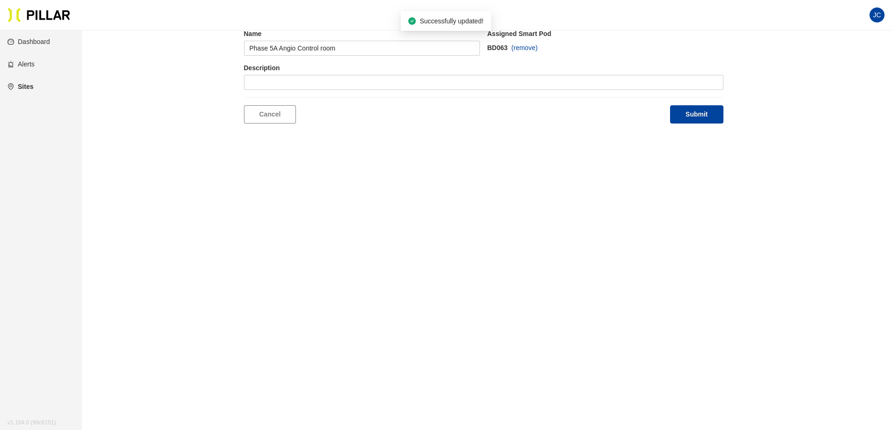
type input "4B - ED"
type input "L1 [GEOGRAPHIC_DATA]"
drag, startPoint x: 292, startPoint y: 52, endPoint x: 214, endPoint y: 48, distance: 77.8
click at [214, 48] on div "Edit Location Name 4B - ED Assigned Smart Pod BA101 (remove) Description L1 Nor…" at bounding box center [483, 65] width 757 height 116
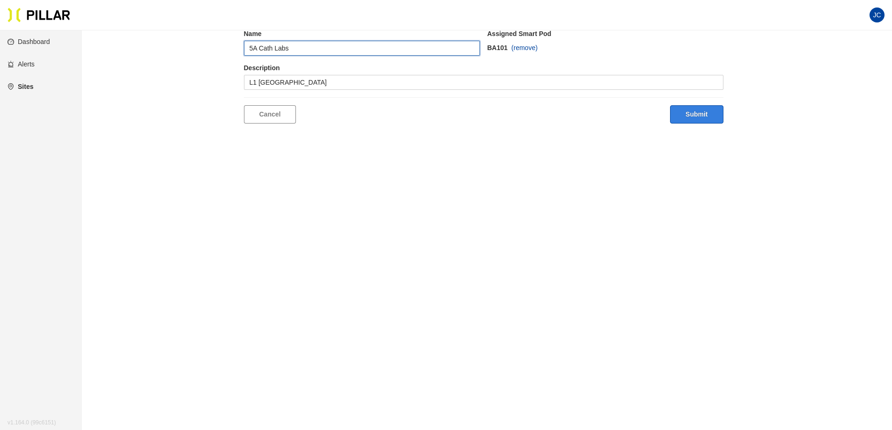
type input "5A Cath Labs"
click at [689, 115] on button "Submit" at bounding box center [696, 114] width 53 height 18
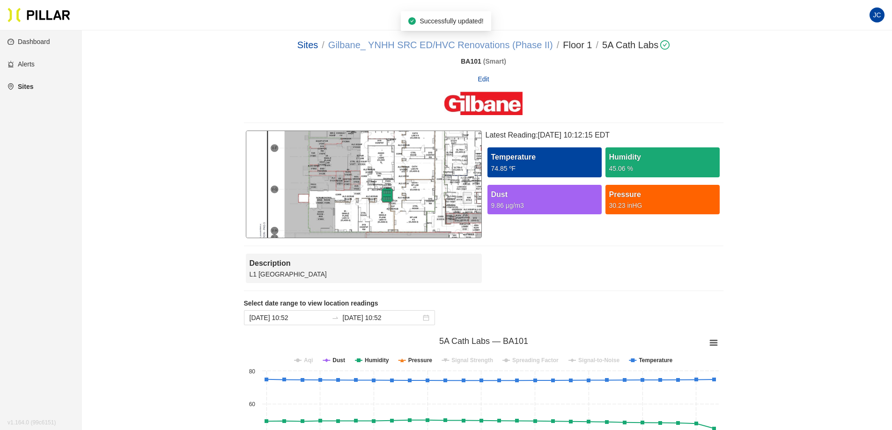
click at [398, 44] on link "Gilbane_ YNHH SRC ED/HVC Renovations (Phase II)" at bounding box center [440, 45] width 225 height 10
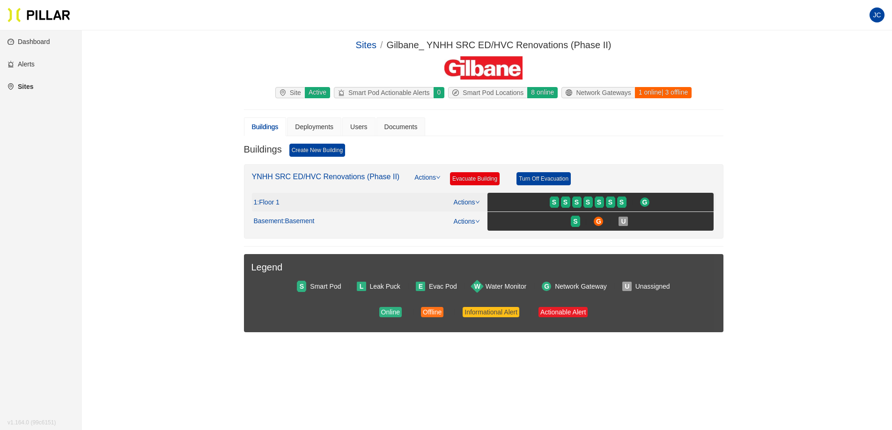
click at [276, 201] on span ": Floor 1" at bounding box center [268, 203] width 22 height 8
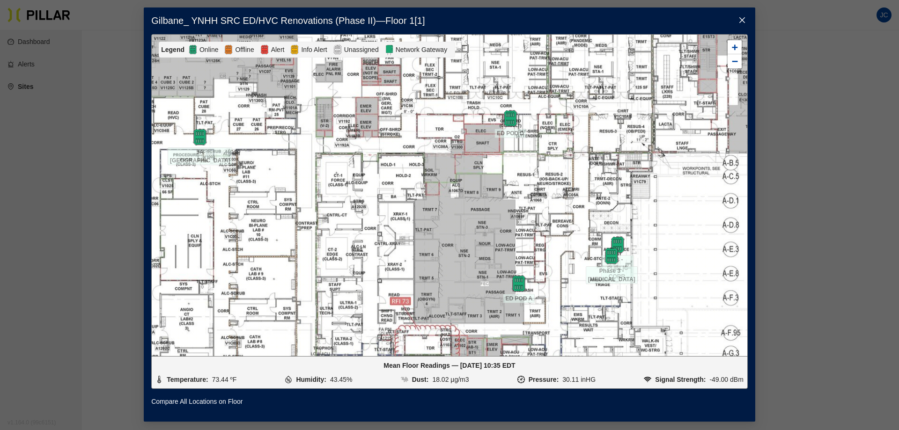
click at [744, 21] on icon "close" at bounding box center [742, 19] width 7 height 7
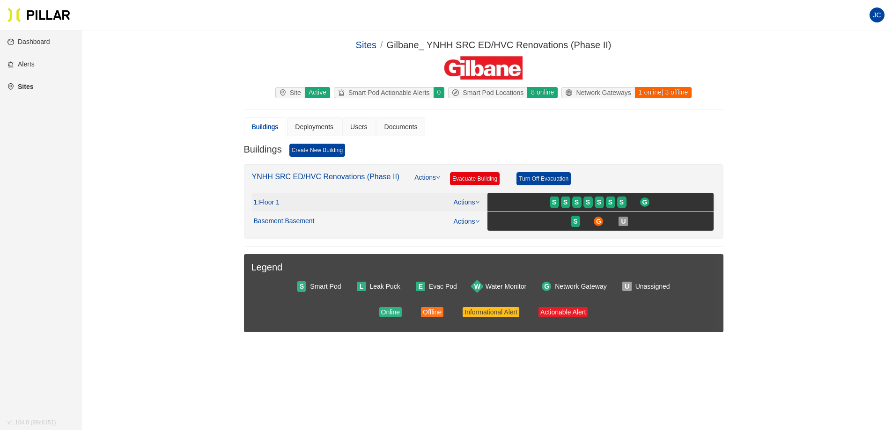
click at [471, 197] on div "1 : Floor 1 Actions S S S S S S S G" at bounding box center [484, 202] width 460 height 19
click at [473, 201] on link "Actions" at bounding box center [467, 202] width 26 height 7
click at [479, 221] on link "View/Edit Floor Plan" at bounding box center [486, 217] width 59 height 10
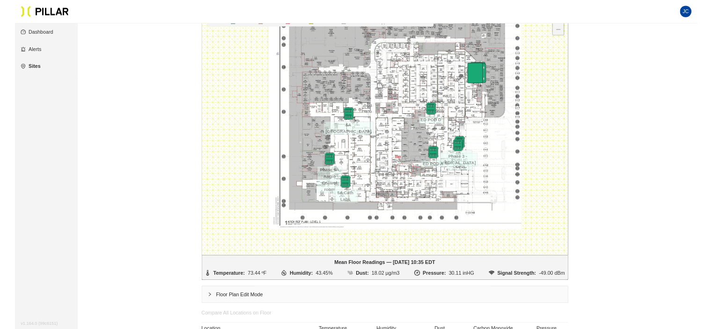
scroll to position [187, 0]
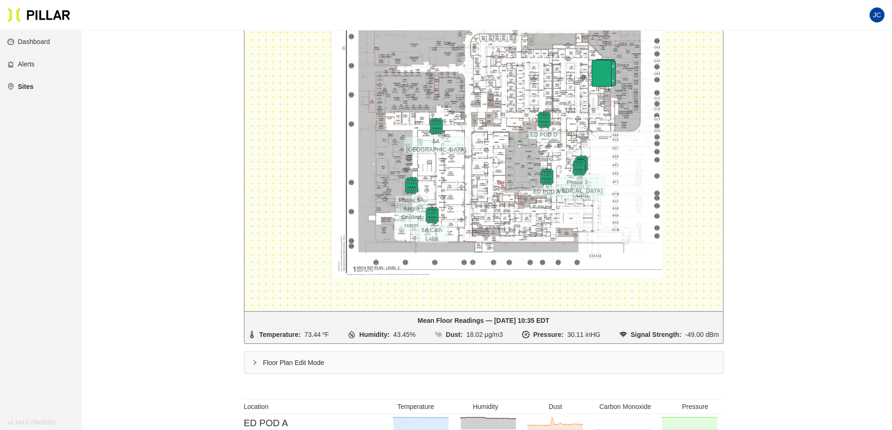
click at [255, 365] on icon "right" at bounding box center [255, 363] width 6 height 6
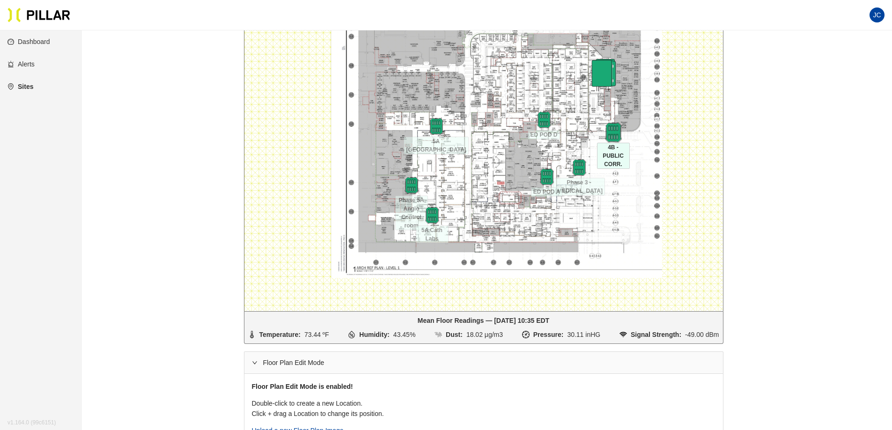
drag, startPoint x: 581, startPoint y: 165, endPoint x: 613, endPoint y: 134, distance: 44.7
click at [613, 134] on img at bounding box center [613, 132] width 20 height 20
drag, startPoint x: 588, startPoint y: 166, endPoint x: 634, endPoint y: 128, distance: 58.9
click at [634, 128] on img at bounding box center [629, 129] width 20 height 20
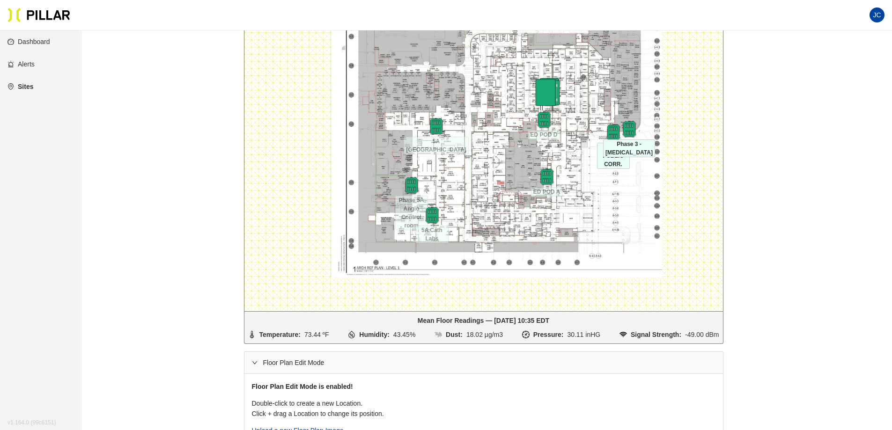
drag, startPoint x: 603, startPoint y: 73, endPoint x: 547, endPoint y: 91, distance: 59.3
click at [547, 91] on img at bounding box center [546, 94] width 33 height 33
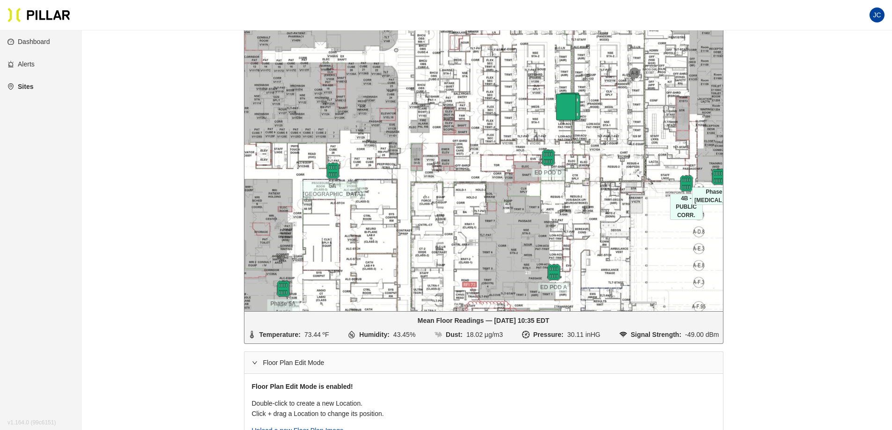
drag, startPoint x: 549, startPoint y: 89, endPoint x: 572, endPoint y: 108, distance: 29.9
click at [572, 108] on img at bounding box center [567, 108] width 33 height 33
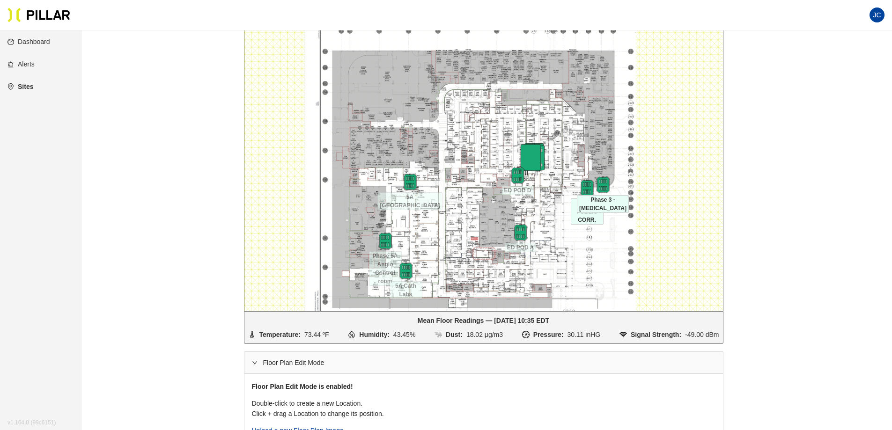
click at [255, 361] on icon "right" at bounding box center [255, 363] width 6 height 6
